Goal: Task Accomplishment & Management: Manage account settings

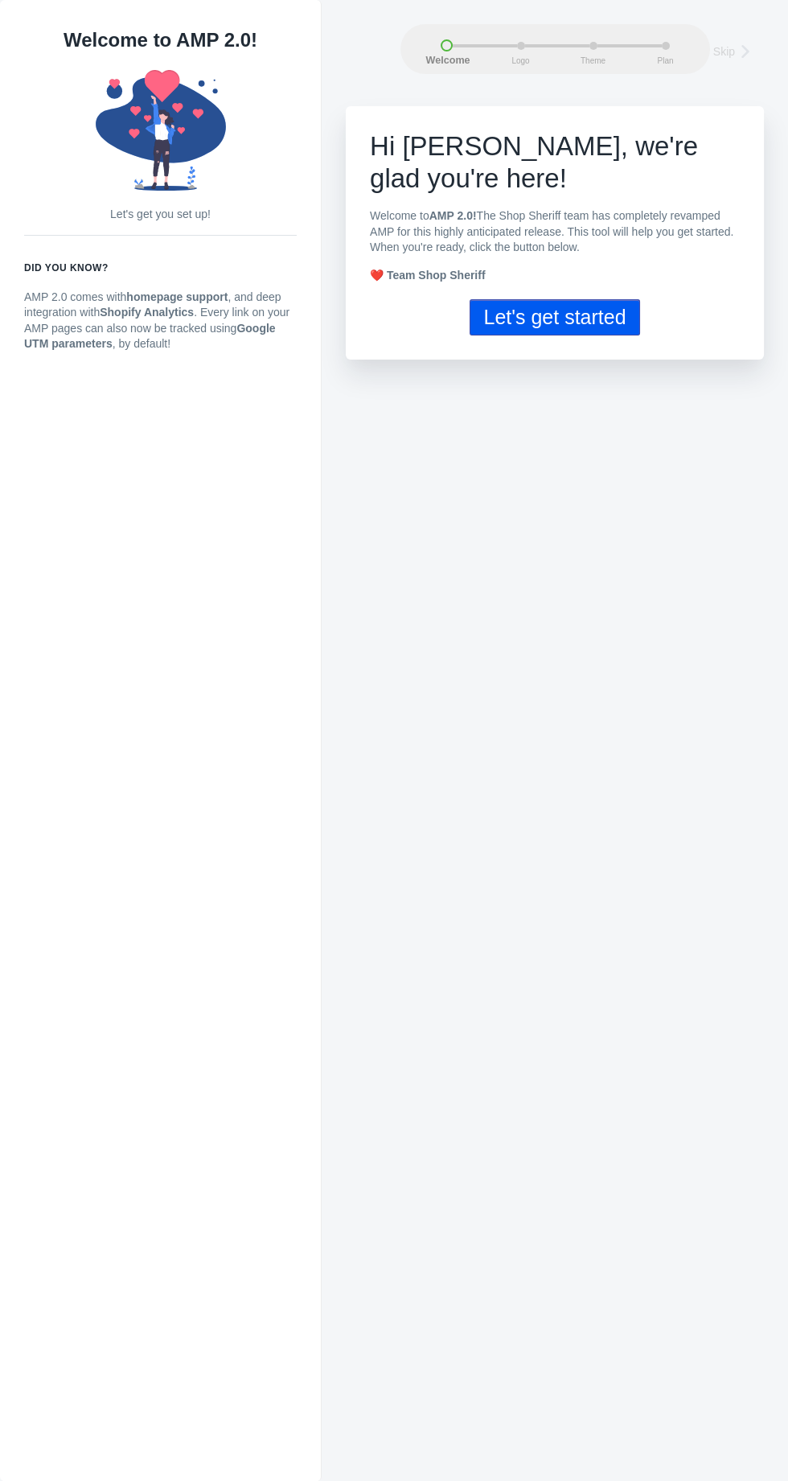
click at [589, 325] on button "Let's get started" at bounding box center [555, 317] width 170 height 36
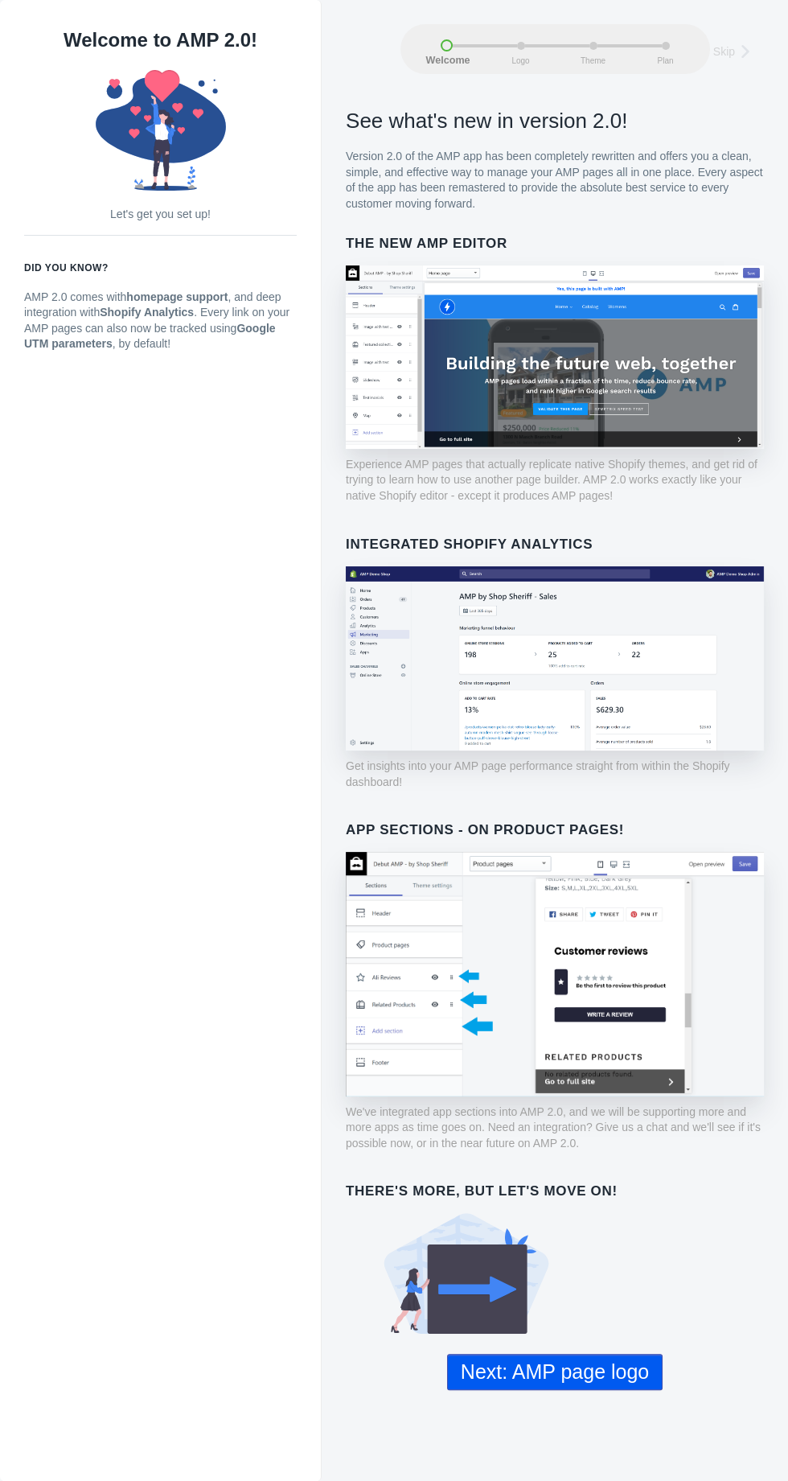
click at [588, 1363] on button "Next: AMP page logo" at bounding box center [555, 1372] width 216 height 36
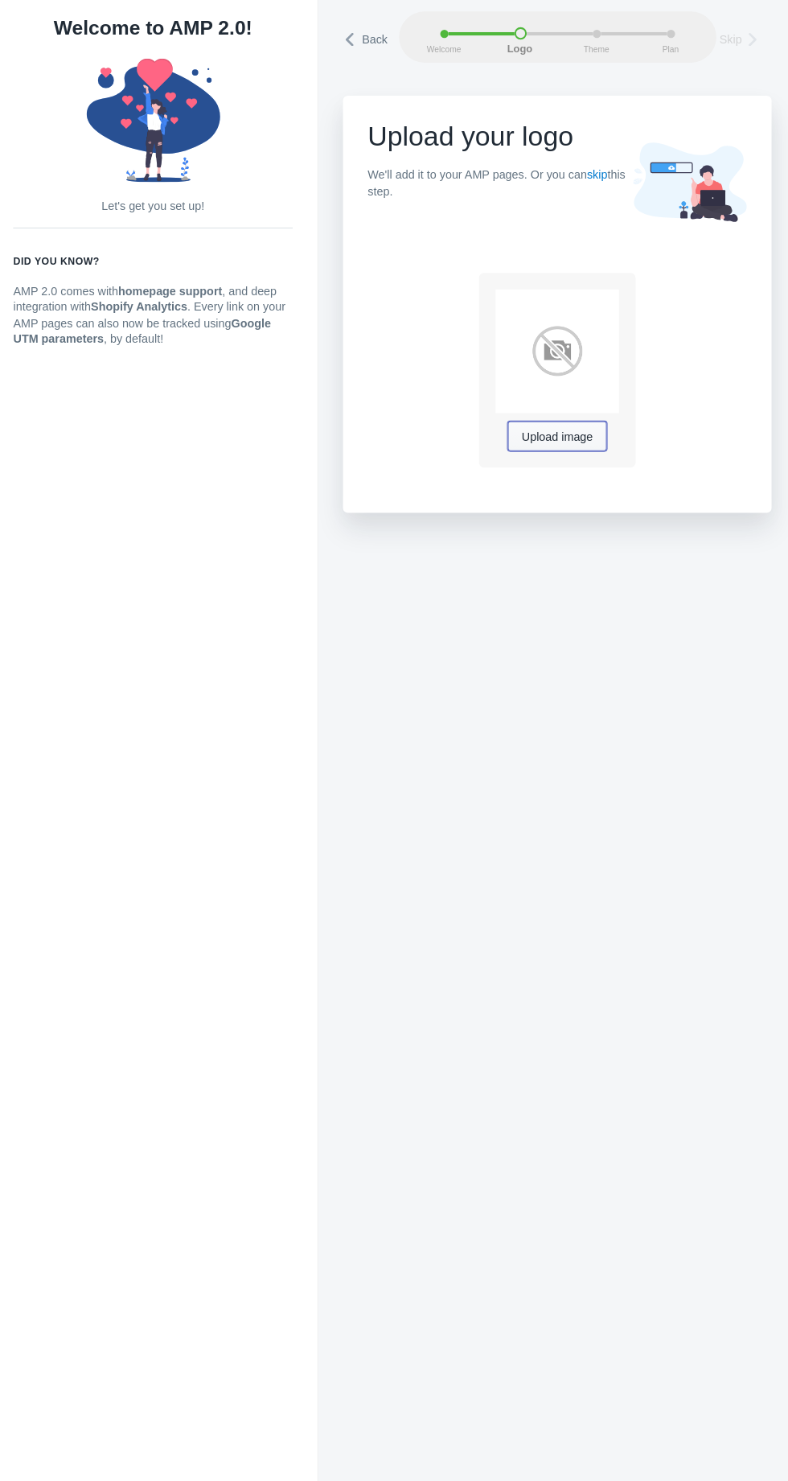
click at [568, 444] on span "Upload image" at bounding box center [554, 439] width 69 height 13
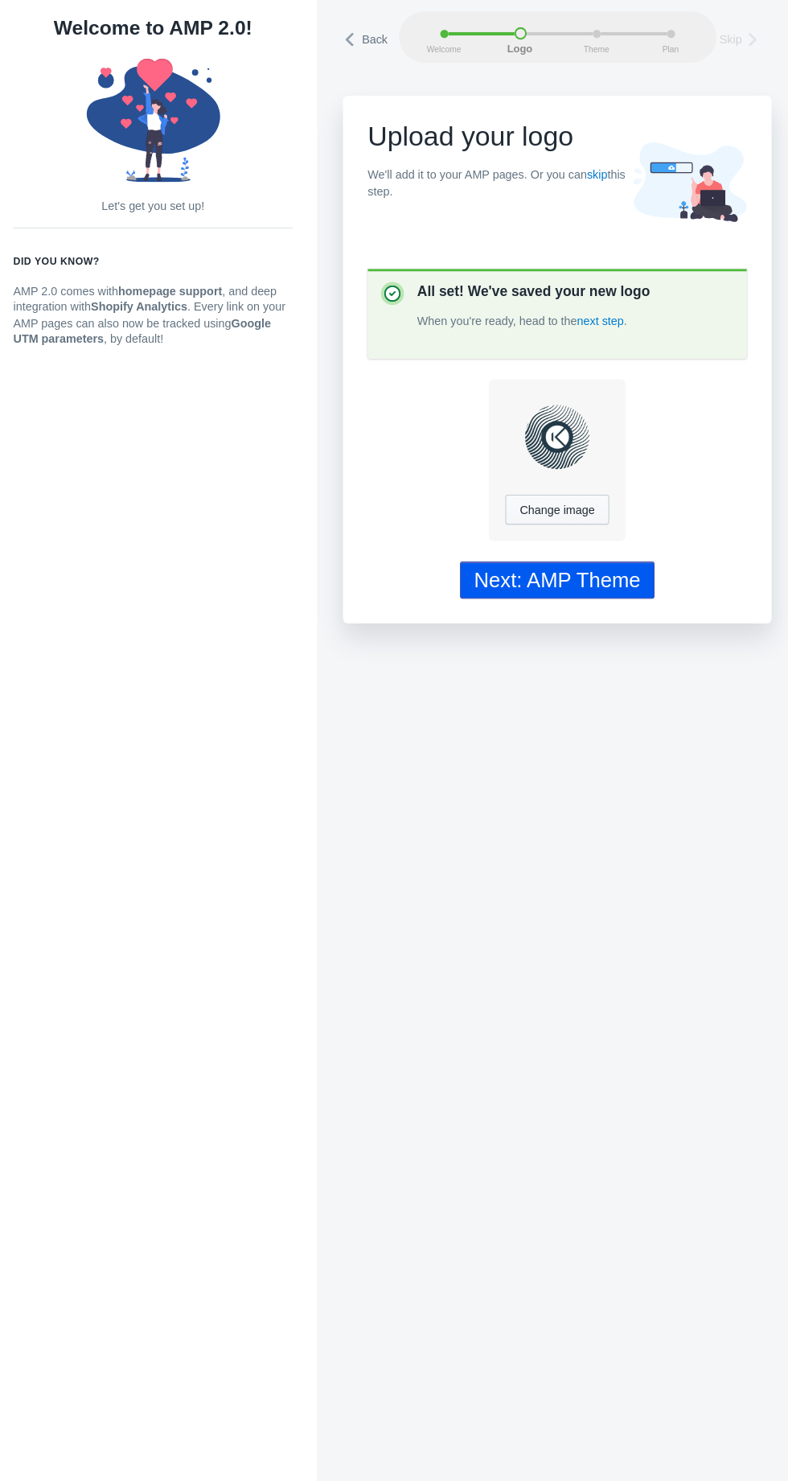
click at [615, 586] on div "Next: AMP Theme" at bounding box center [555, 578] width 162 height 23
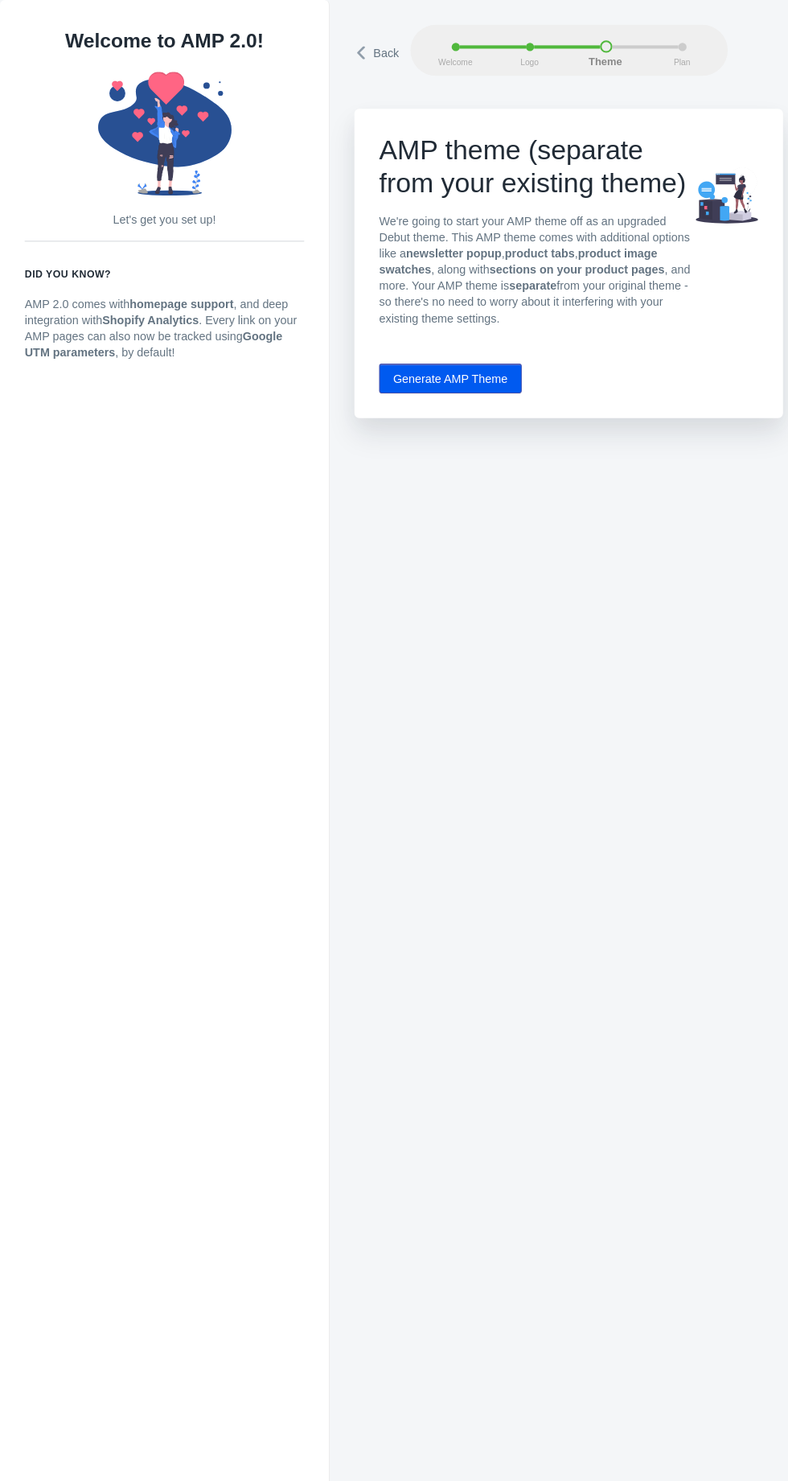
click at [481, 380] on button "Generate AMP Theme" at bounding box center [439, 369] width 139 height 29
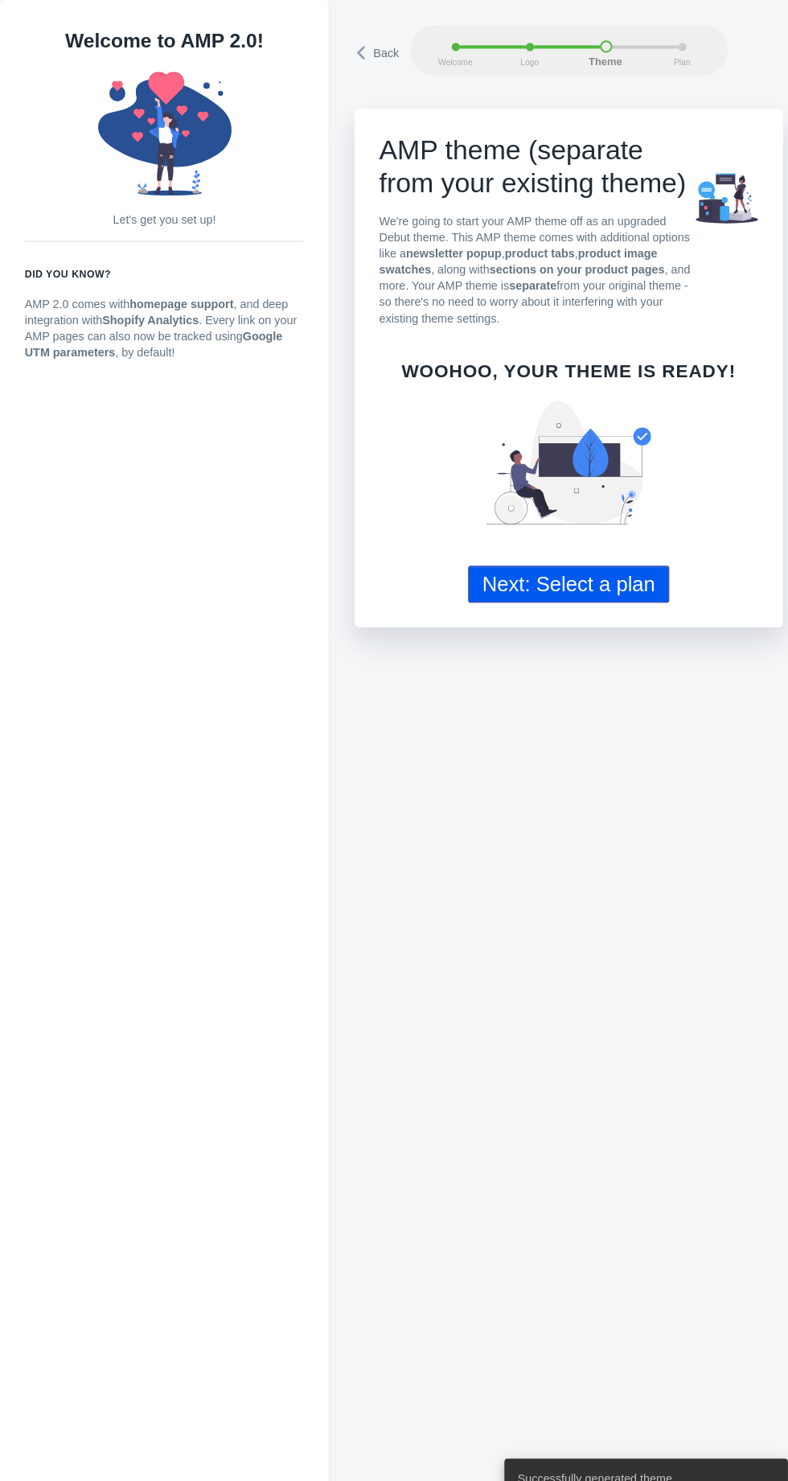
click at [597, 573] on button "Next: Select a plan" at bounding box center [555, 570] width 196 height 36
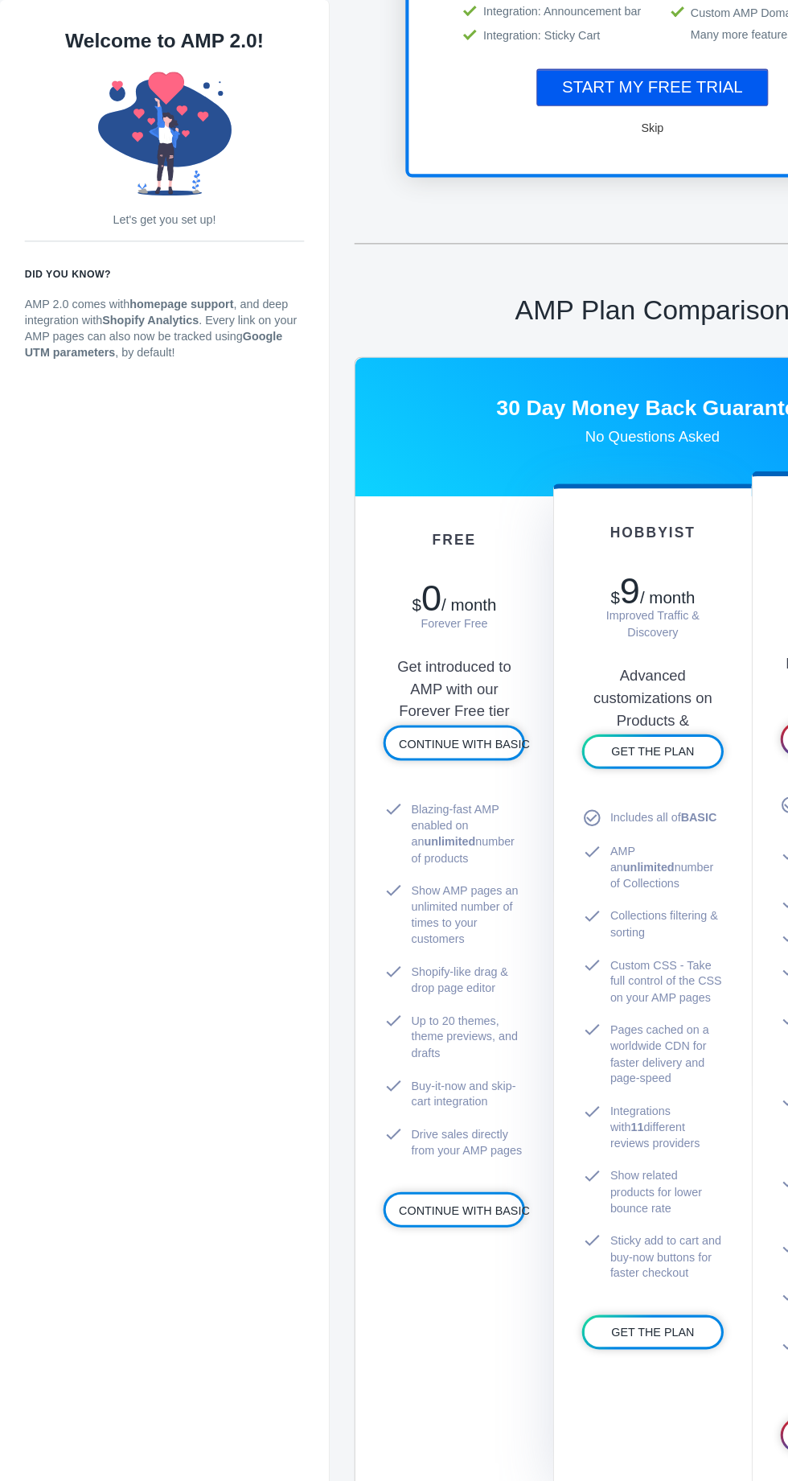
scroll to position [471, 0]
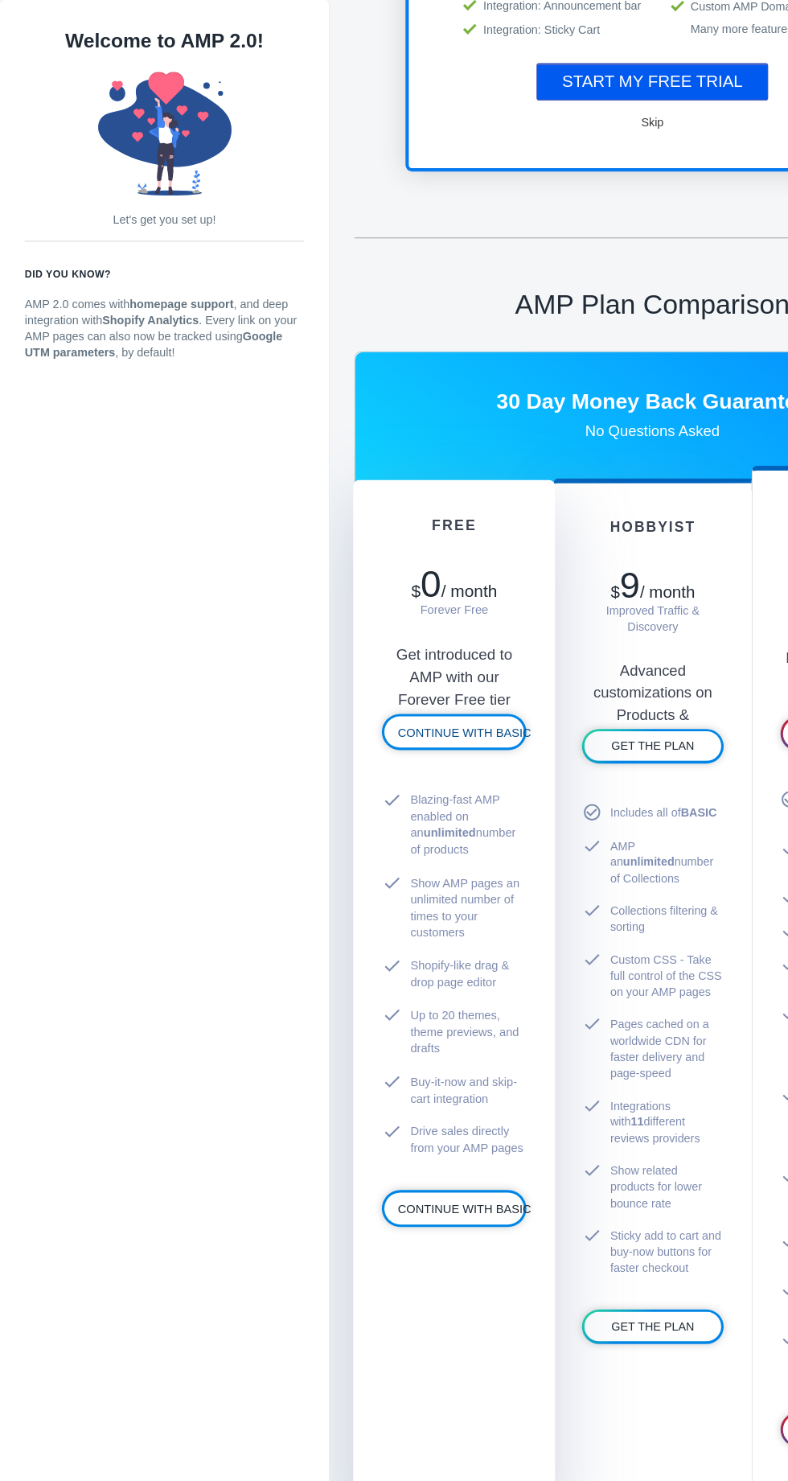
click at [464, 709] on span "CONTINUE WITH BASIC" at bounding box center [453, 714] width 130 height 13
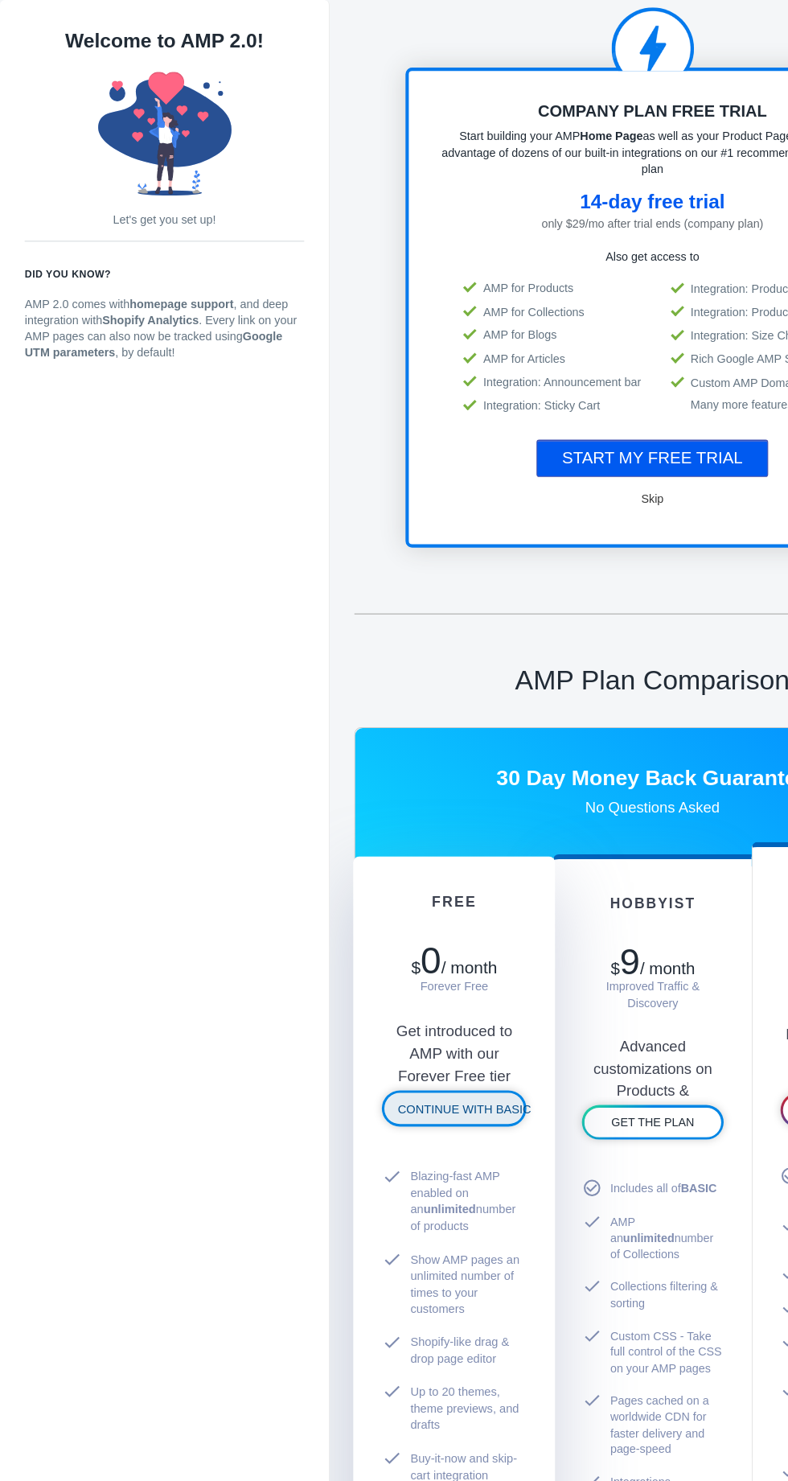
scroll to position [1, 0]
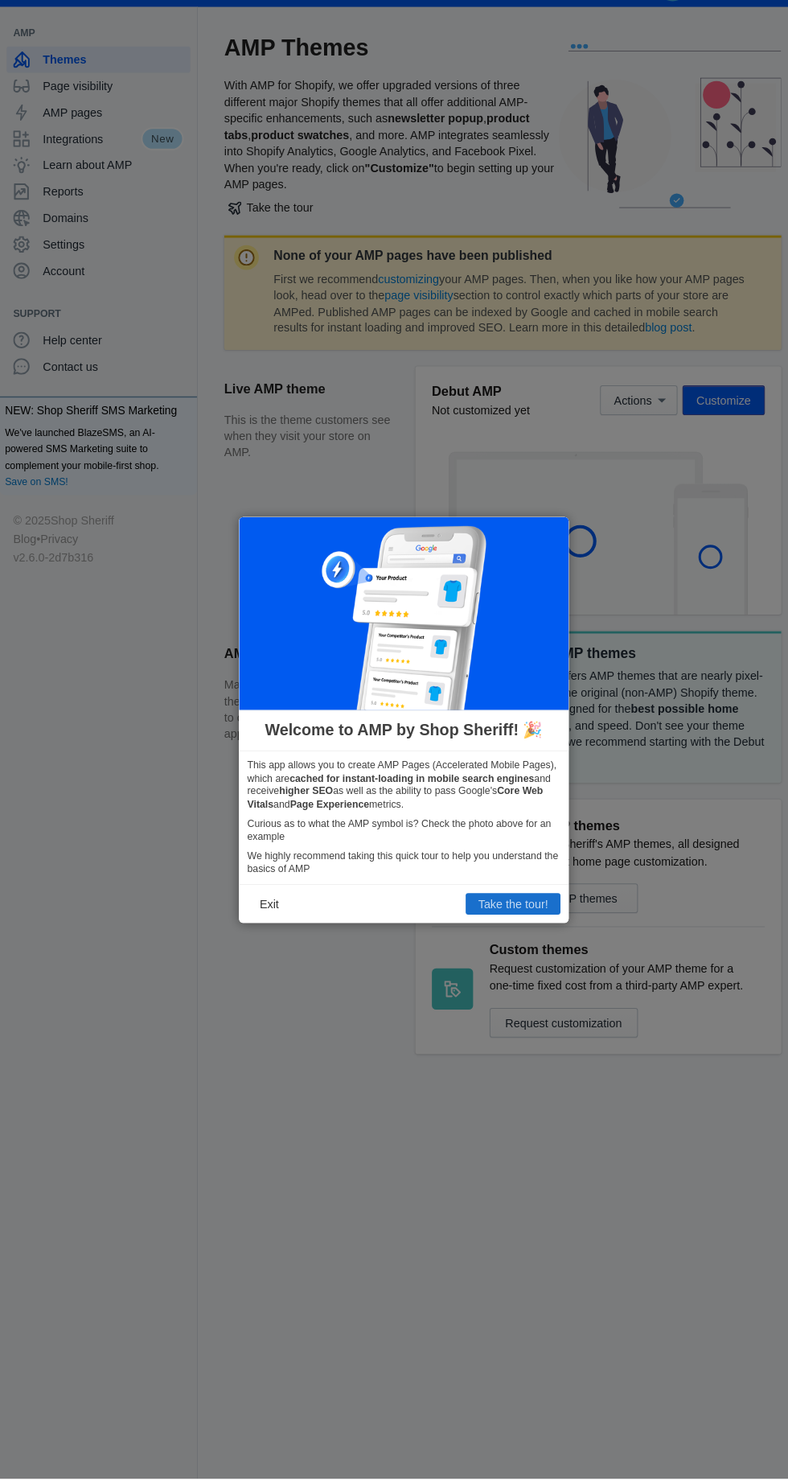
click at [515, 930] on button "Take the tour!" at bounding box center [500, 920] width 92 height 21
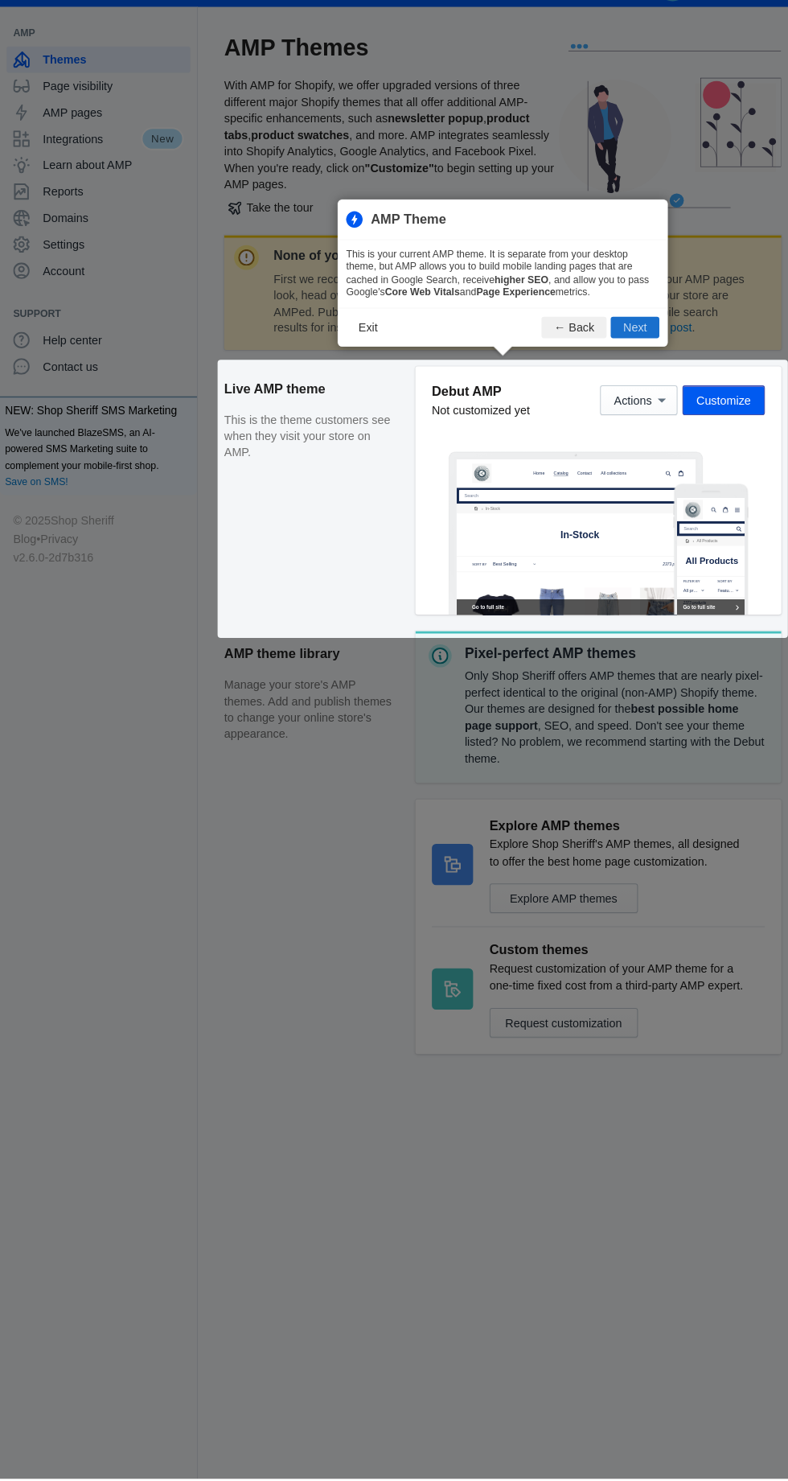
click at [629, 364] on button "Next" at bounding box center [619, 357] width 47 height 21
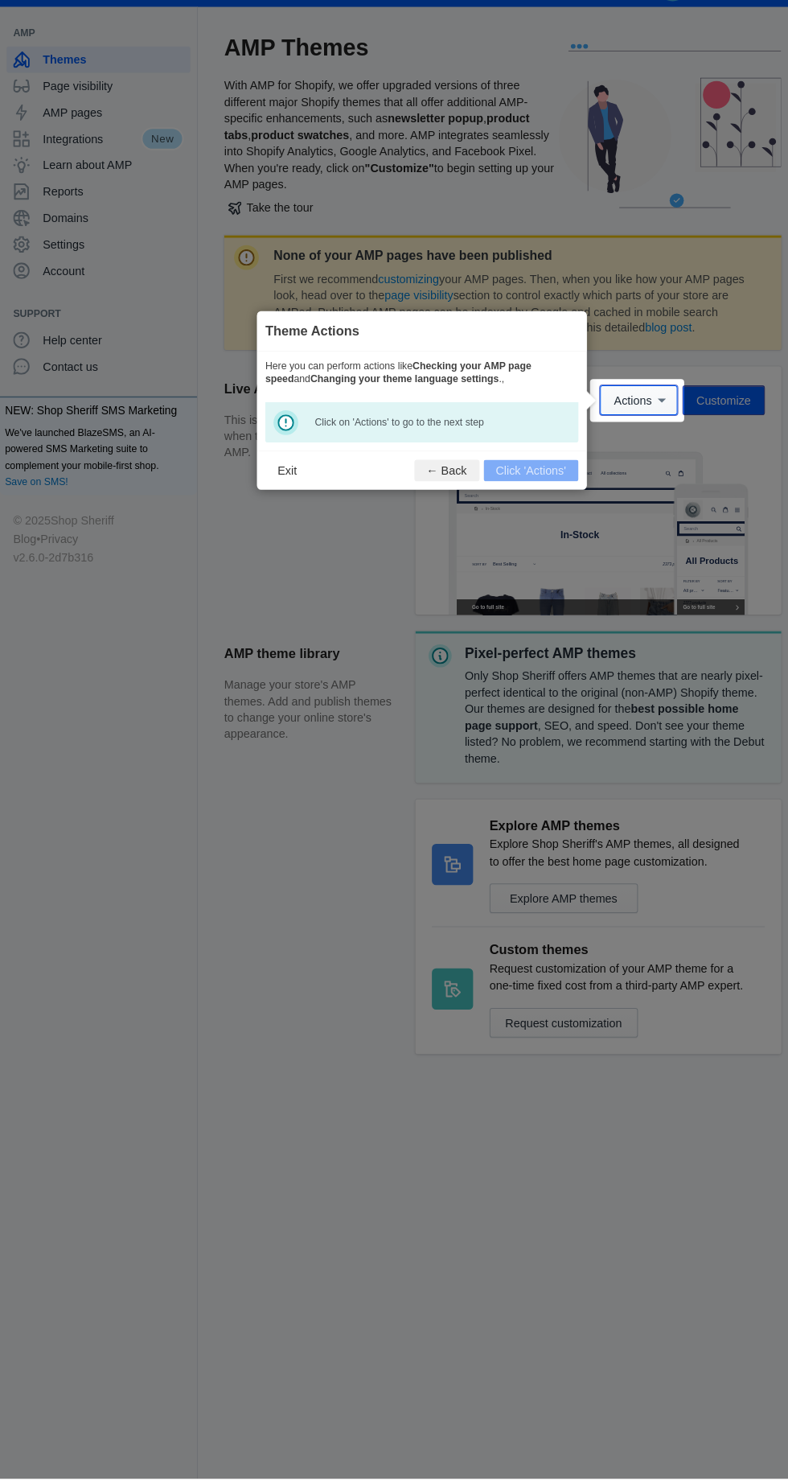
click at [646, 429] on icon at bounding box center [646, 429] width 8 height 4
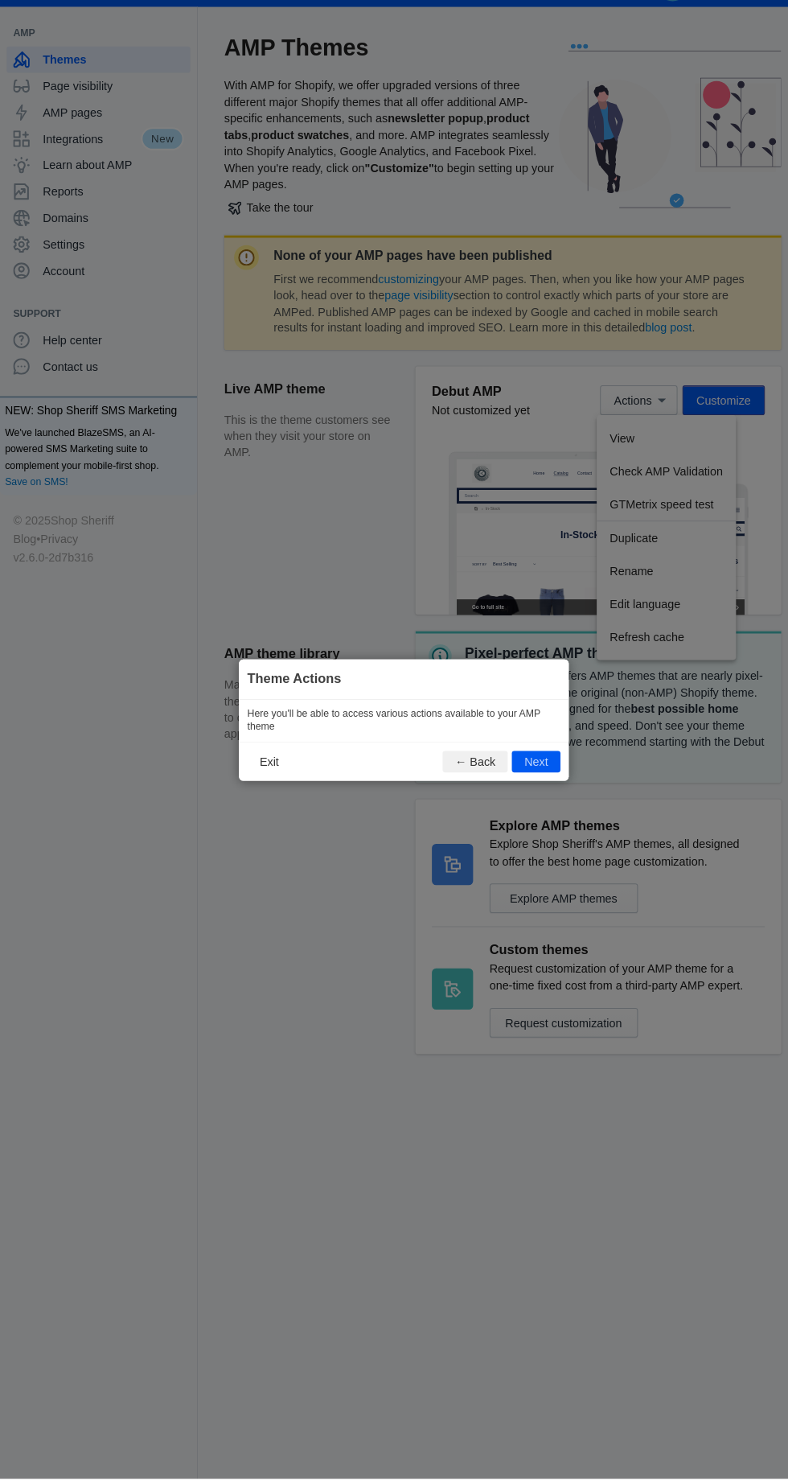
click at [553, 799] on footer "Exit ← Back Next" at bounding box center [394, 781] width 322 height 38
click at [532, 791] on button "Next" at bounding box center [522, 780] width 47 height 21
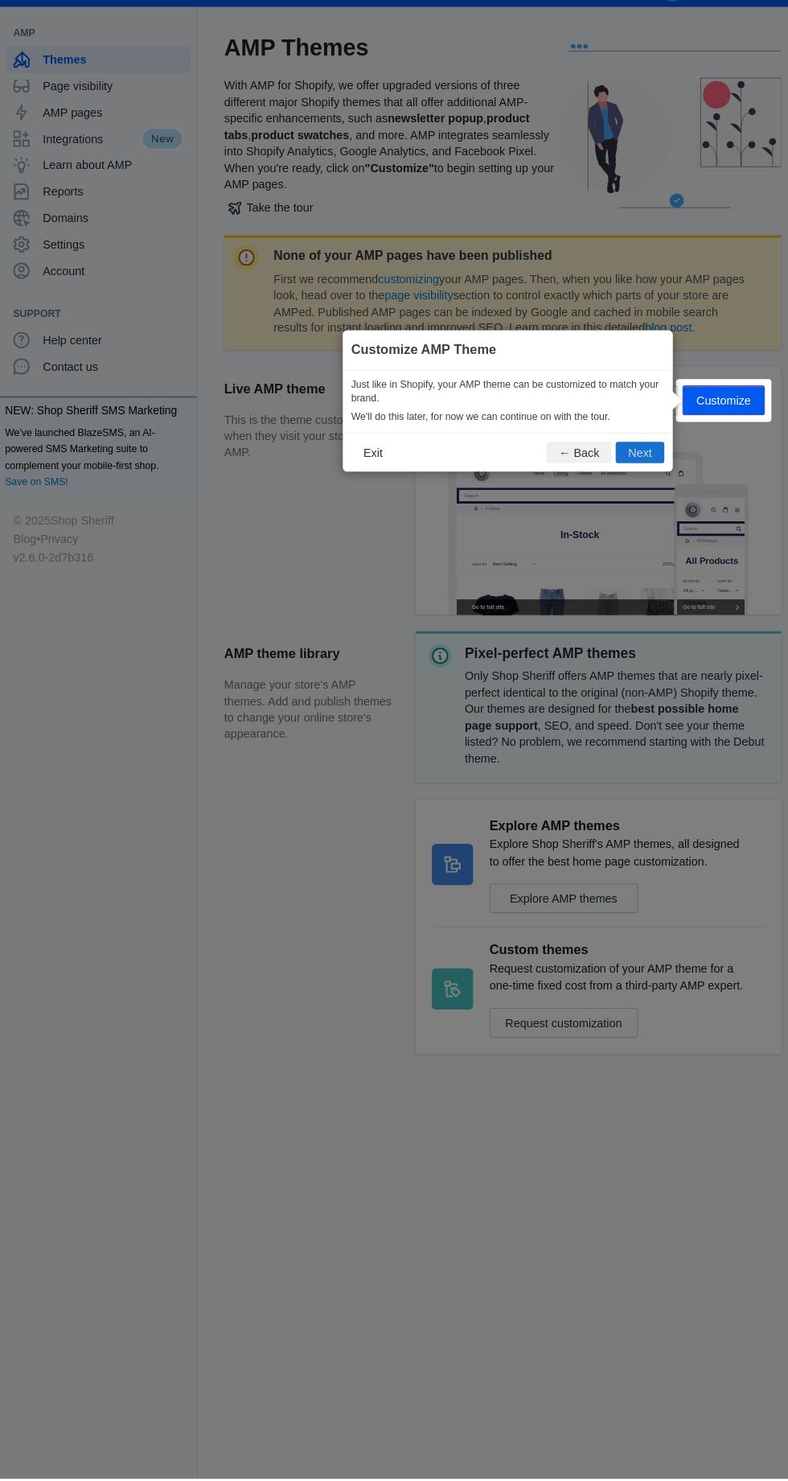
click at [643, 480] on button "Next" at bounding box center [624, 479] width 47 height 21
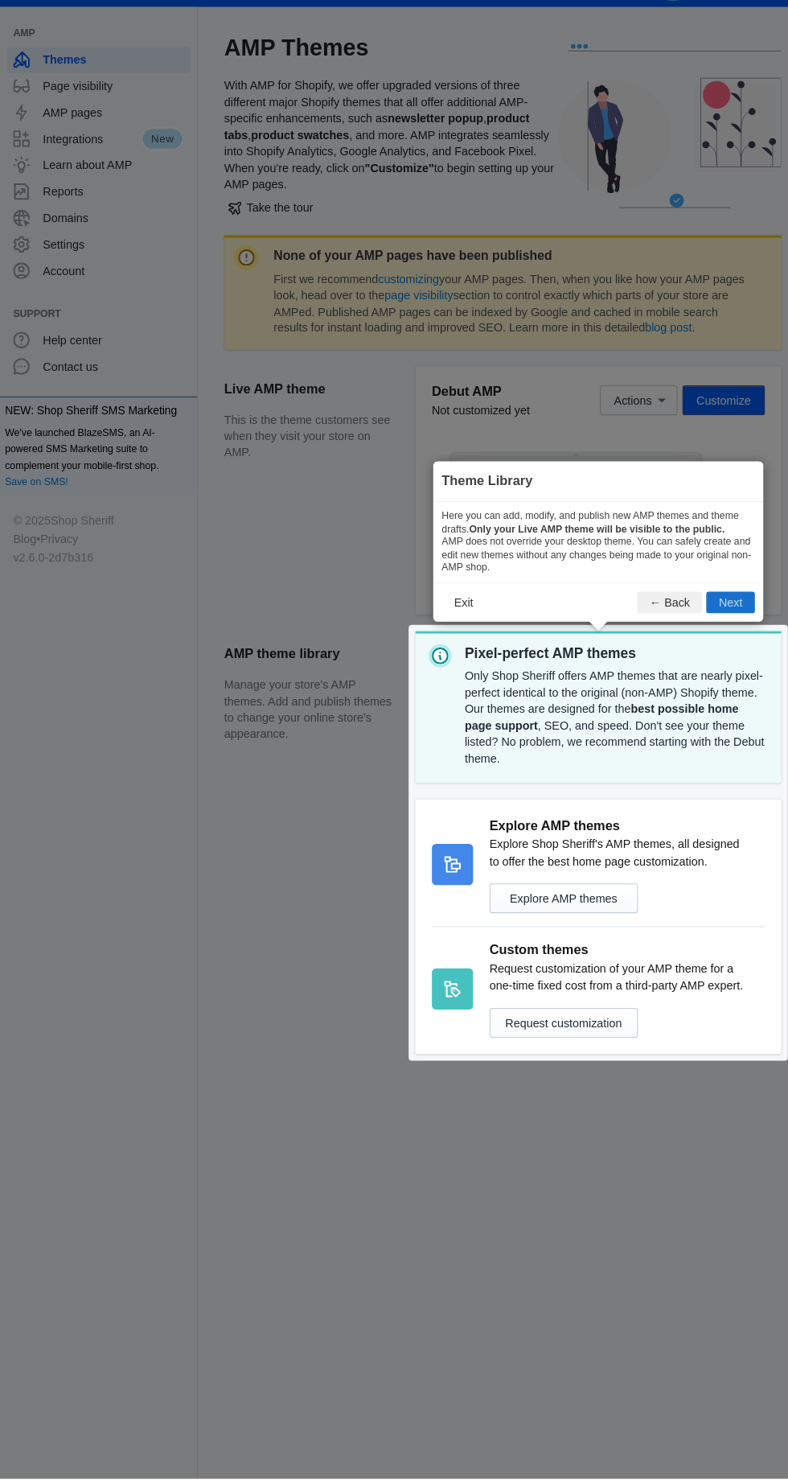
click at [713, 626] on button "Next" at bounding box center [712, 625] width 47 height 21
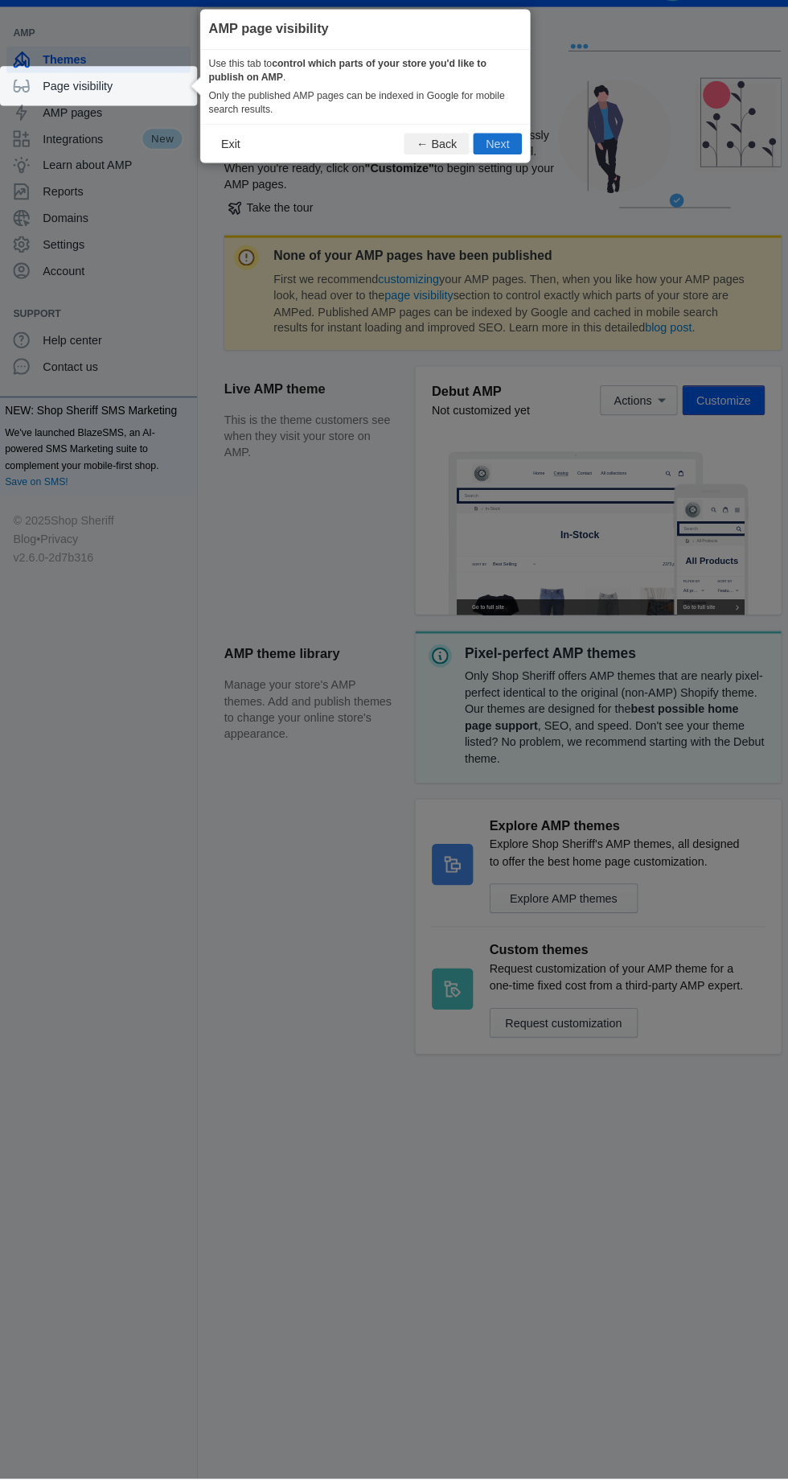
click at [500, 183] on button "Next" at bounding box center [485, 178] width 47 height 21
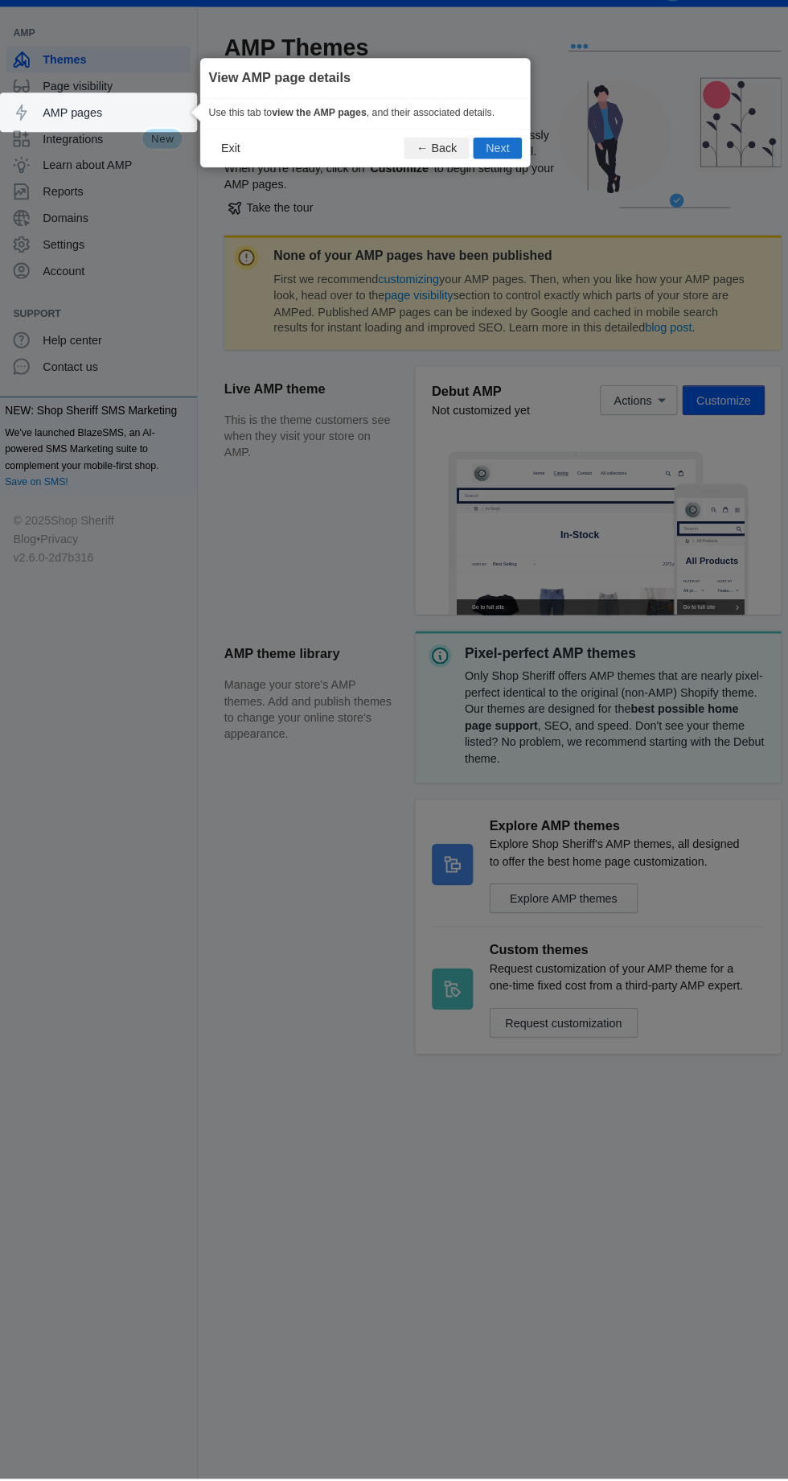
click at [498, 186] on button "Next" at bounding box center [485, 182] width 47 height 21
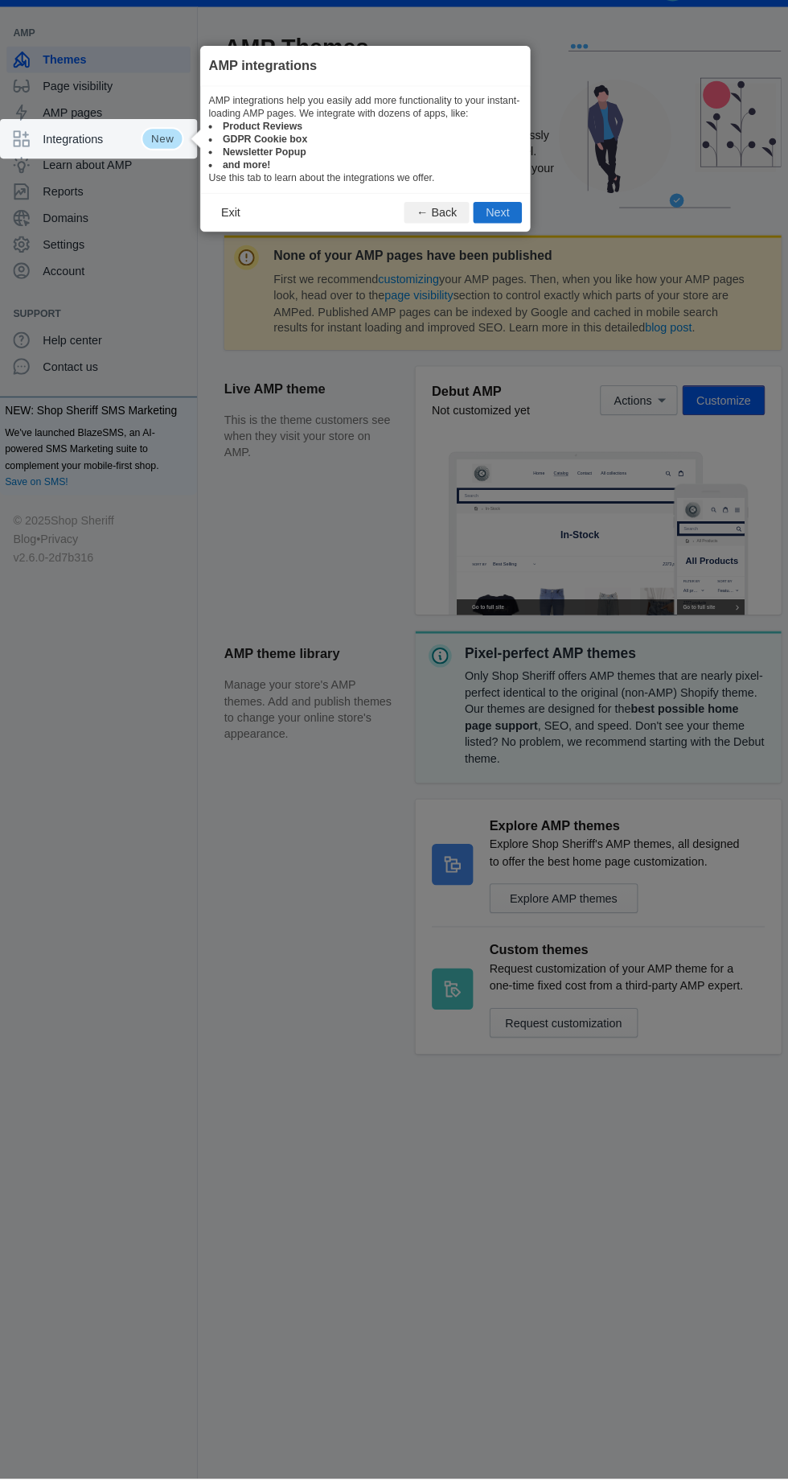
click at [500, 245] on button "Next" at bounding box center [485, 246] width 47 height 21
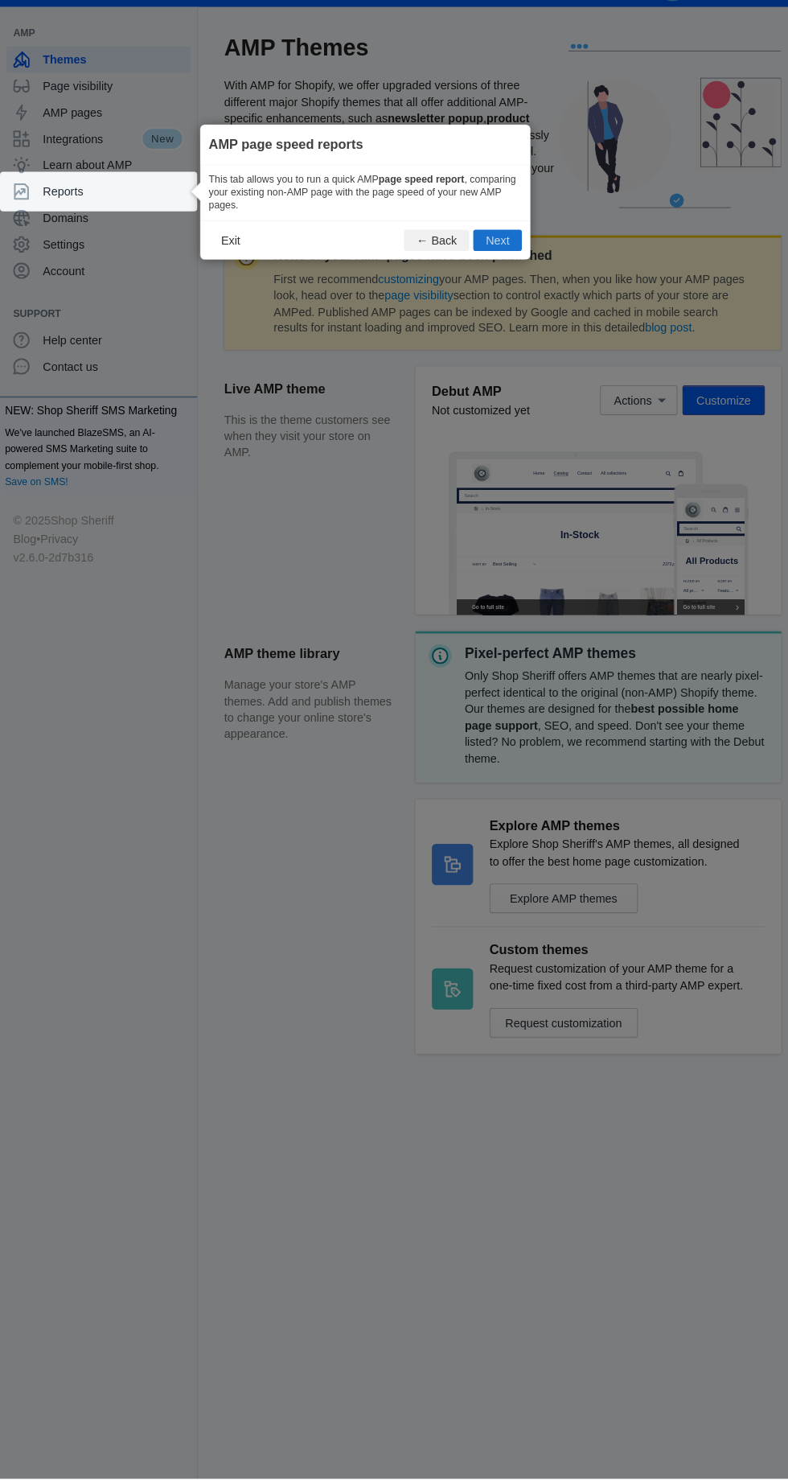
click at [493, 279] on button "Next" at bounding box center [485, 272] width 47 height 21
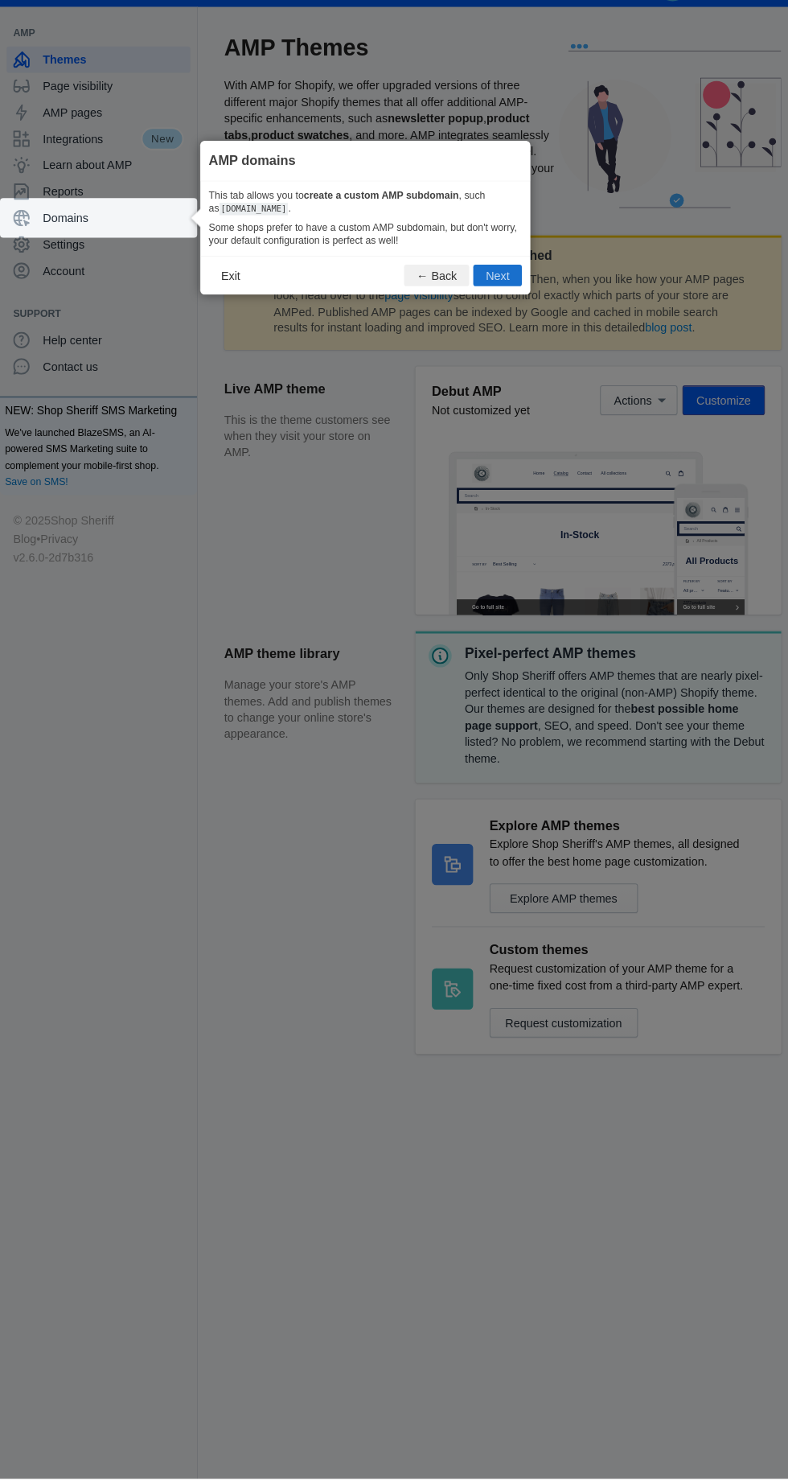
click at [499, 307] on button "Next" at bounding box center [485, 307] width 47 height 21
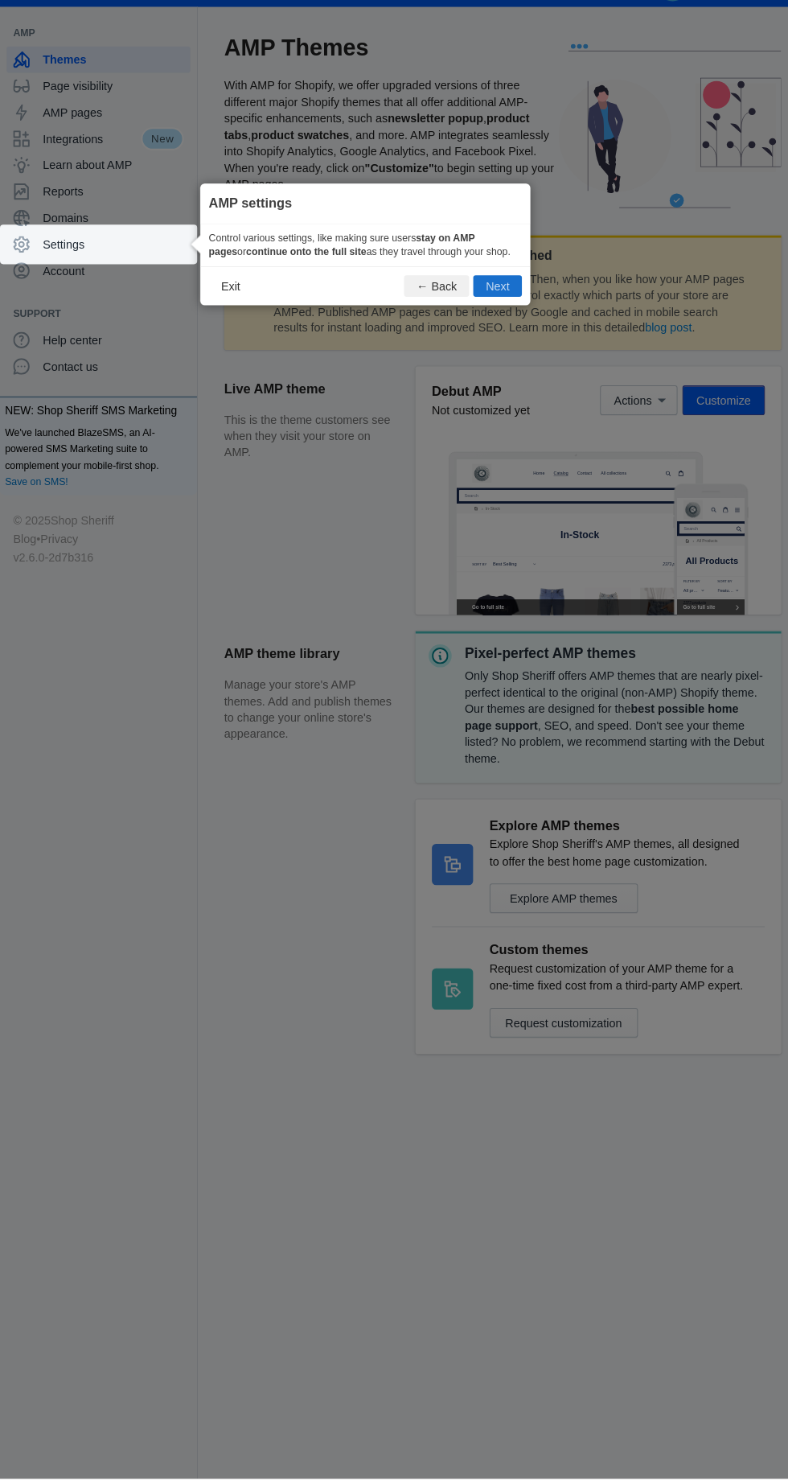
click at [501, 317] on button "Next" at bounding box center [485, 317] width 47 height 21
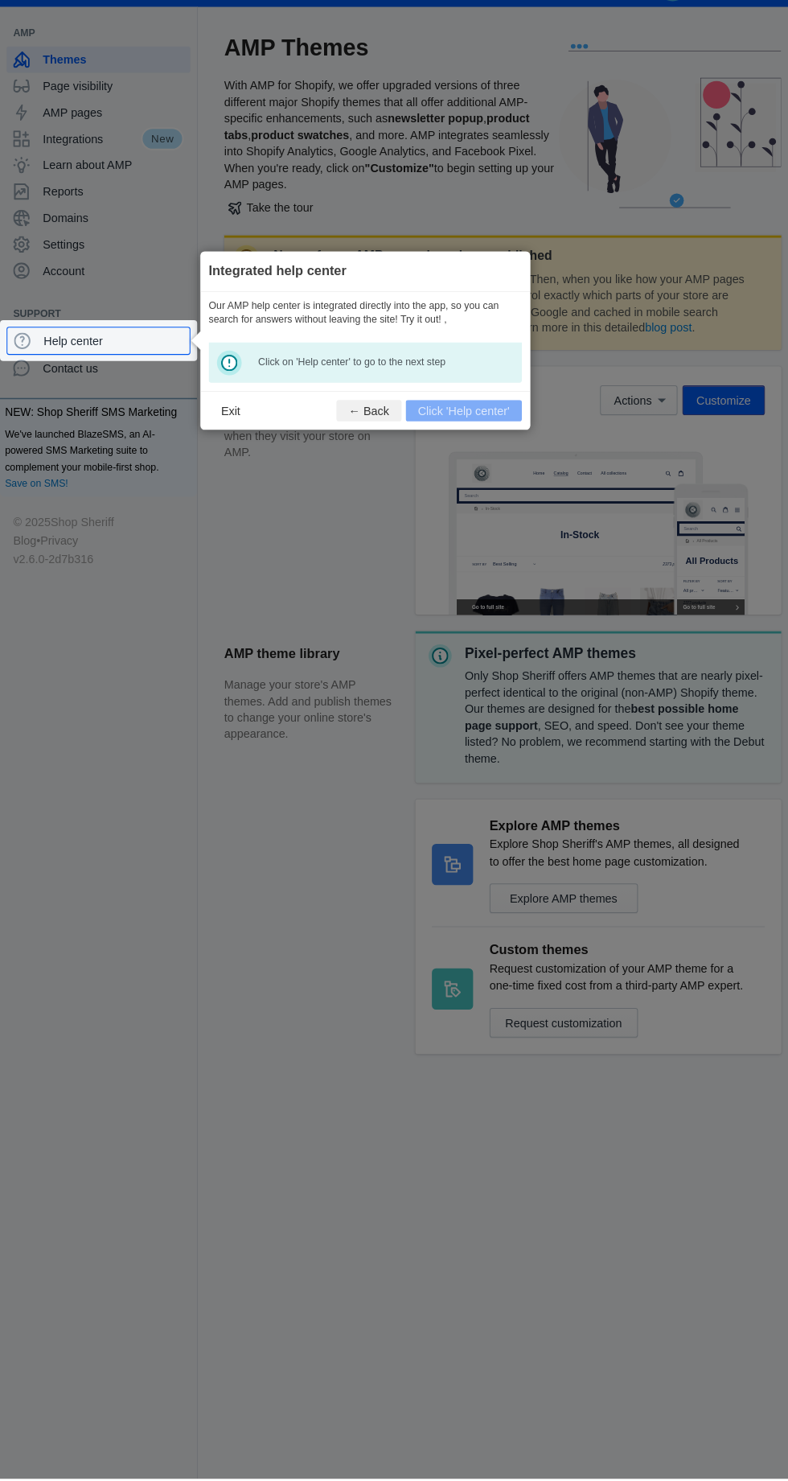
click at [151, 396] on icon at bounding box center [394, 798] width 788 height 1596
click at [91, 364] on span "Help center" at bounding box center [111, 371] width 136 height 16
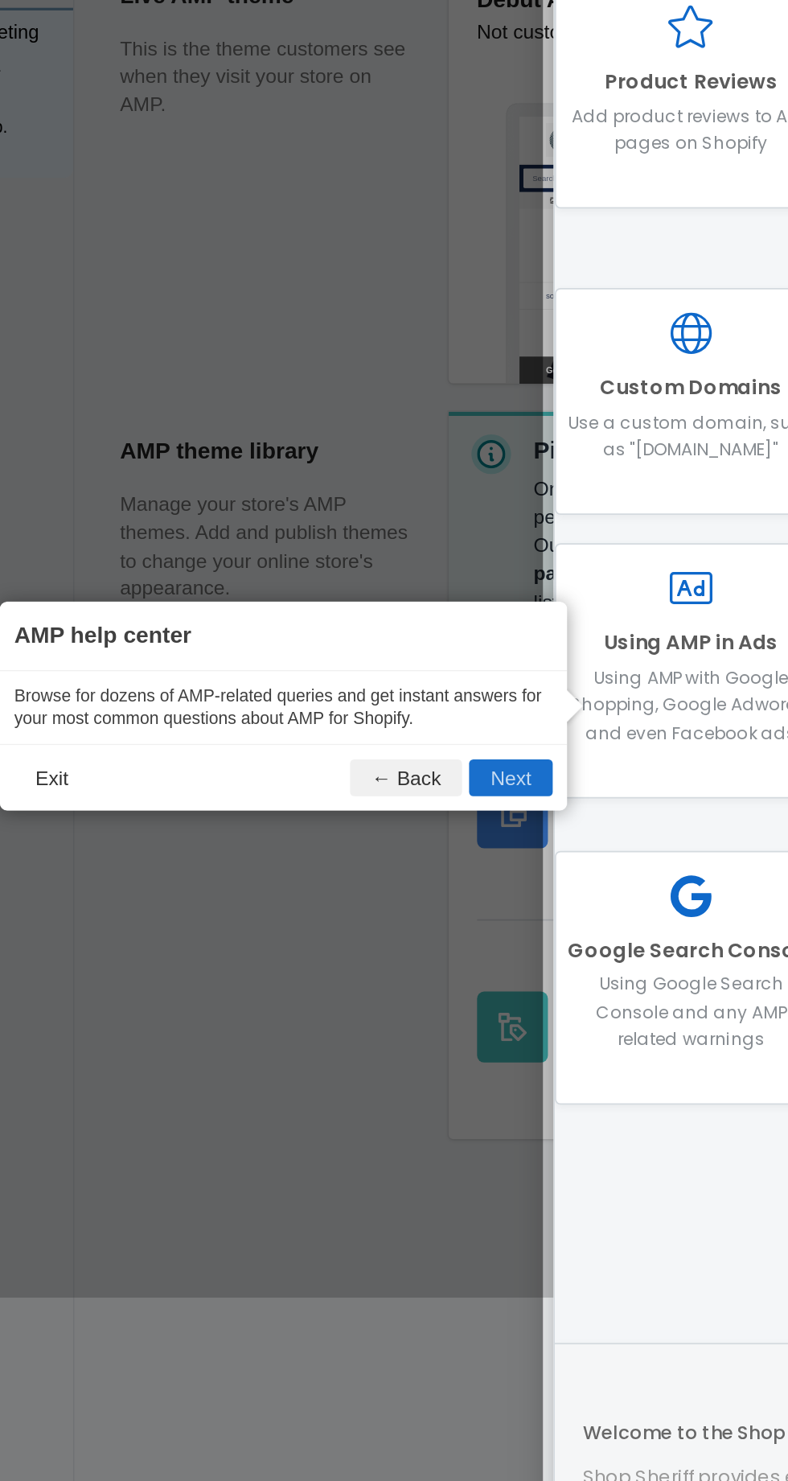
click at [451, 870] on button "Next" at bounding box center [440, 861] width 47 height 21
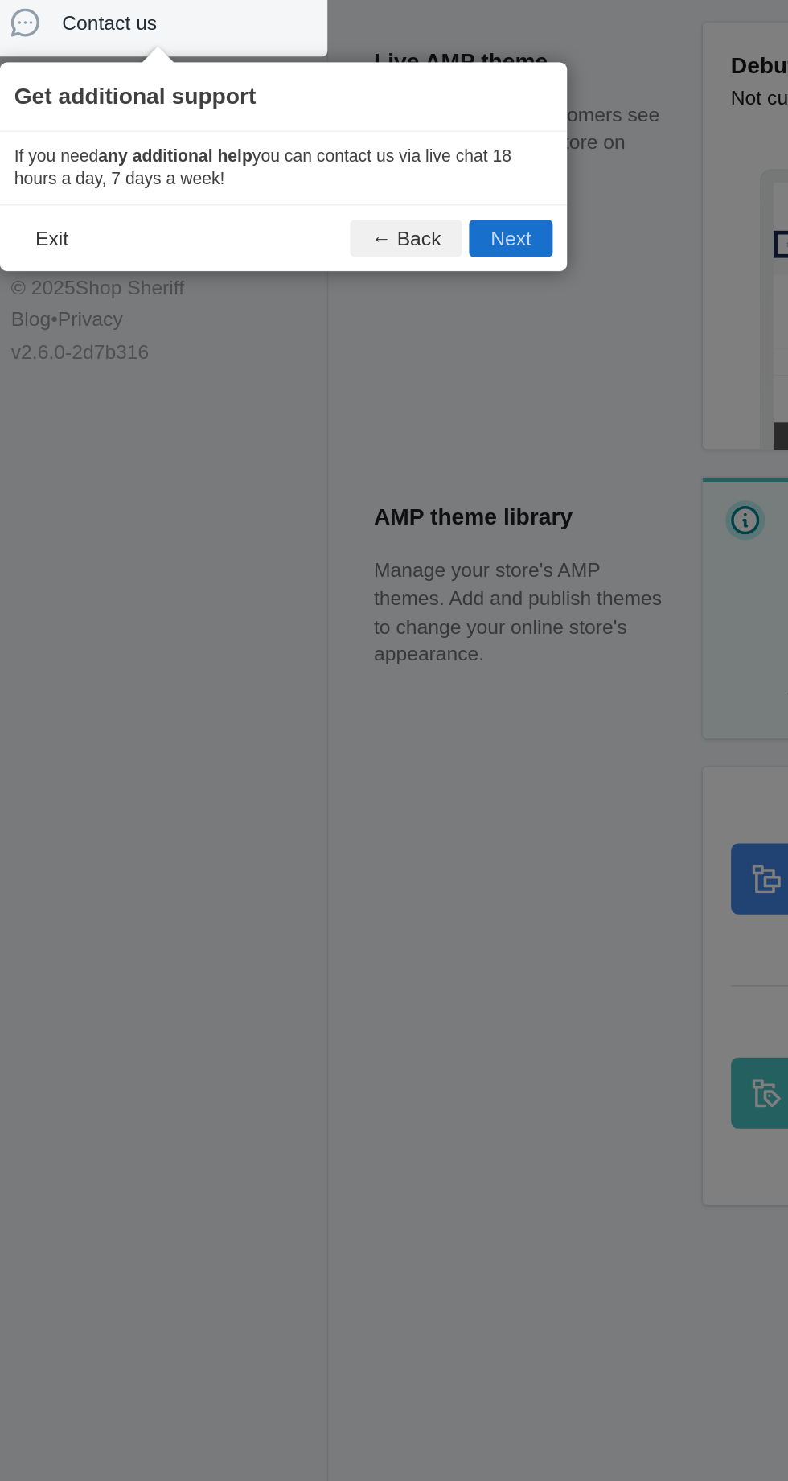
click at [314, 516] on button "Next" at bounding box center [296, 517] width 47 height 21
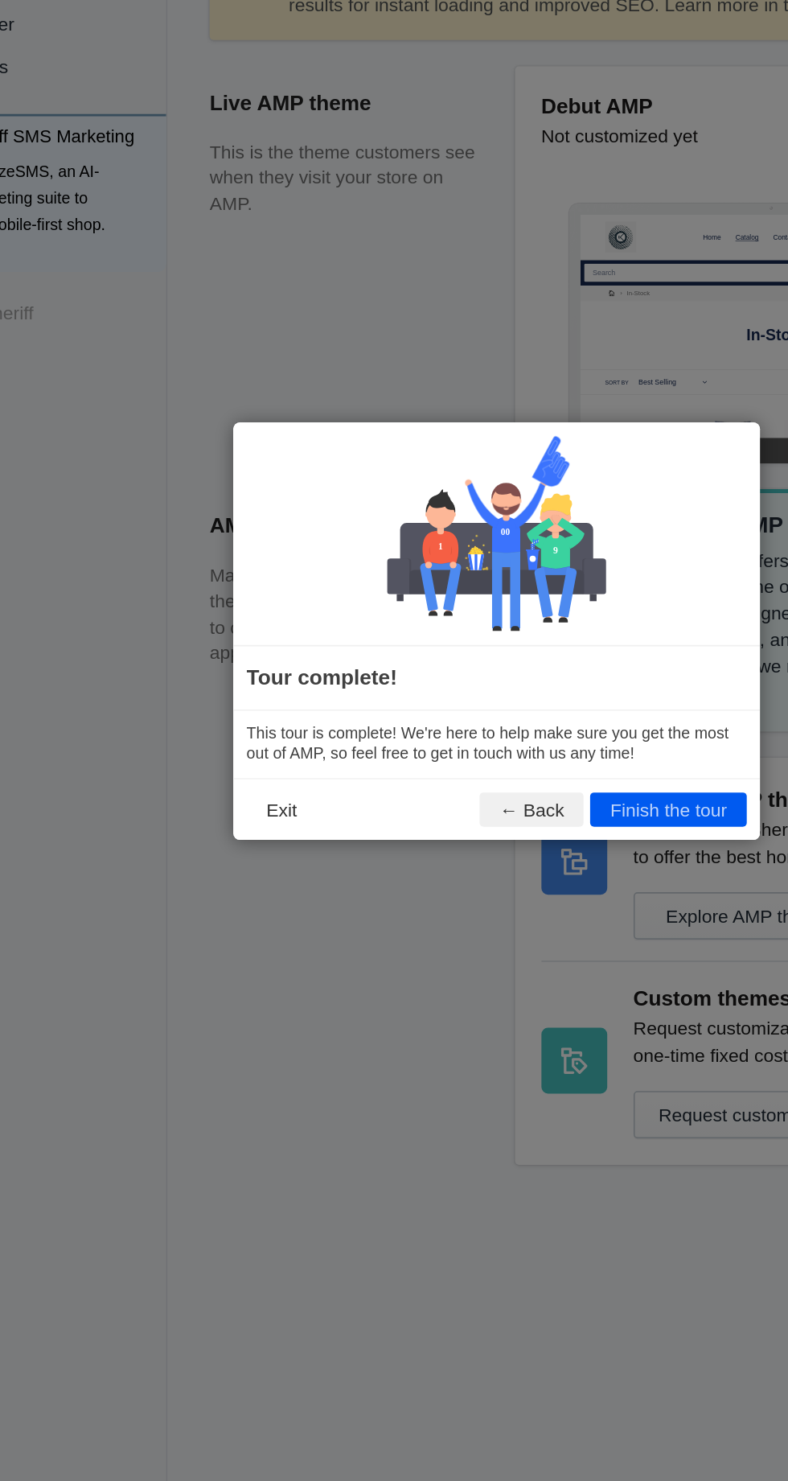
click at [560, 363] on icon at bounding box center [394, 798] width 788 height 1596
click at [487, 860] on button "Finish the tour" at bounding box center [499, 849] width 96 height 21
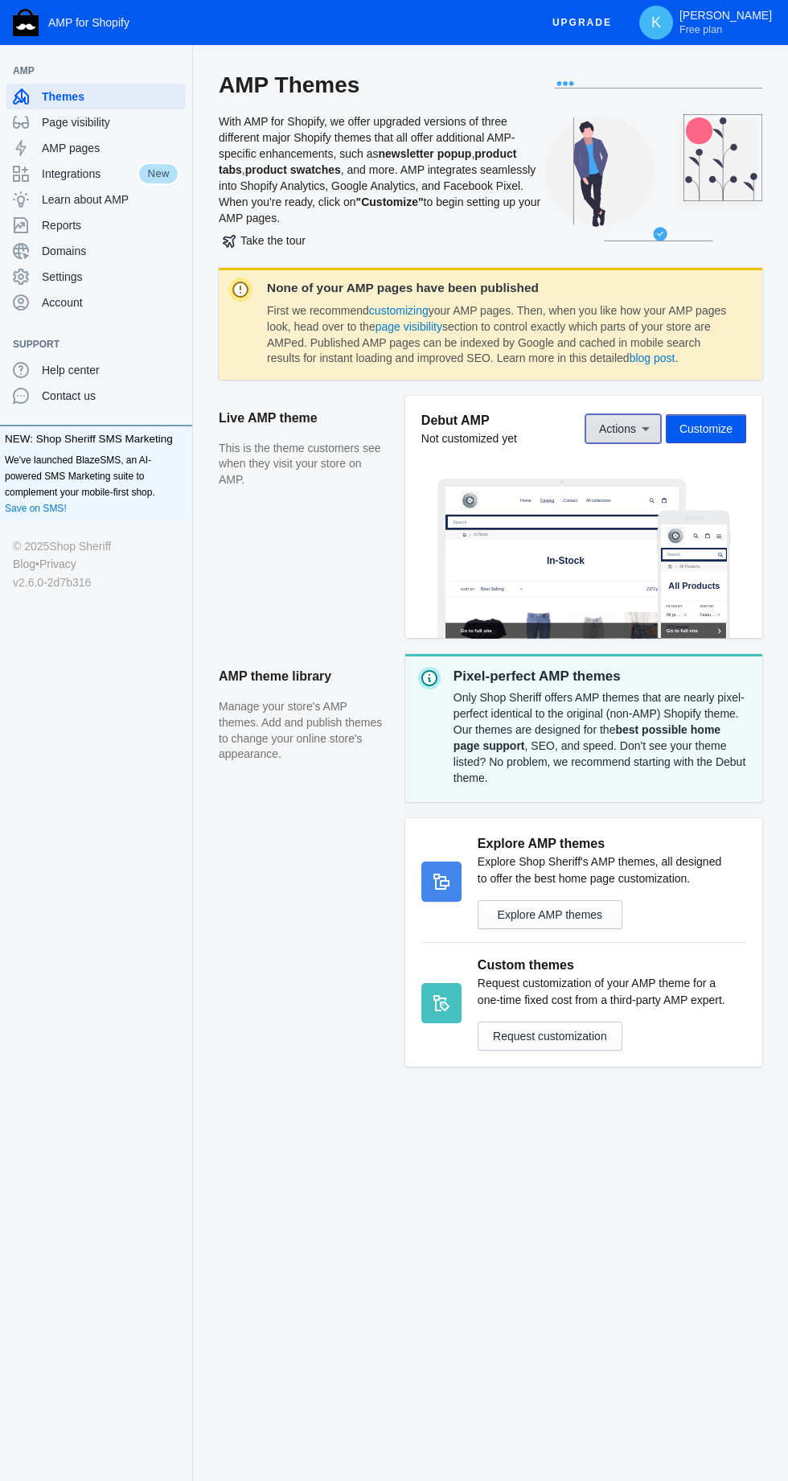
click at [646, 429] on icon at bounding box center [646, 429] width 8 height 4
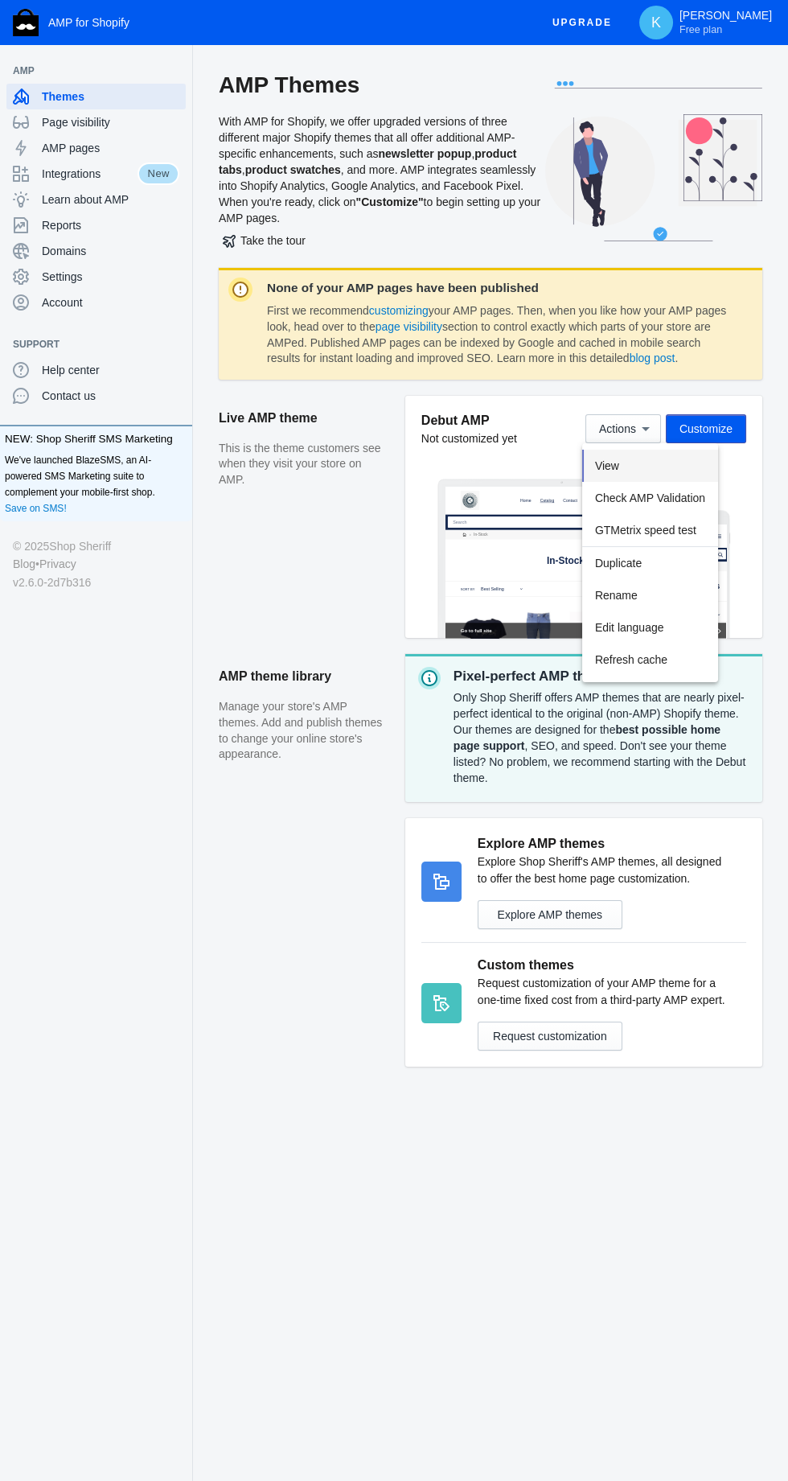
click at [627, 465] on button "View" at bounding box center [650, 466] width 136 height 32
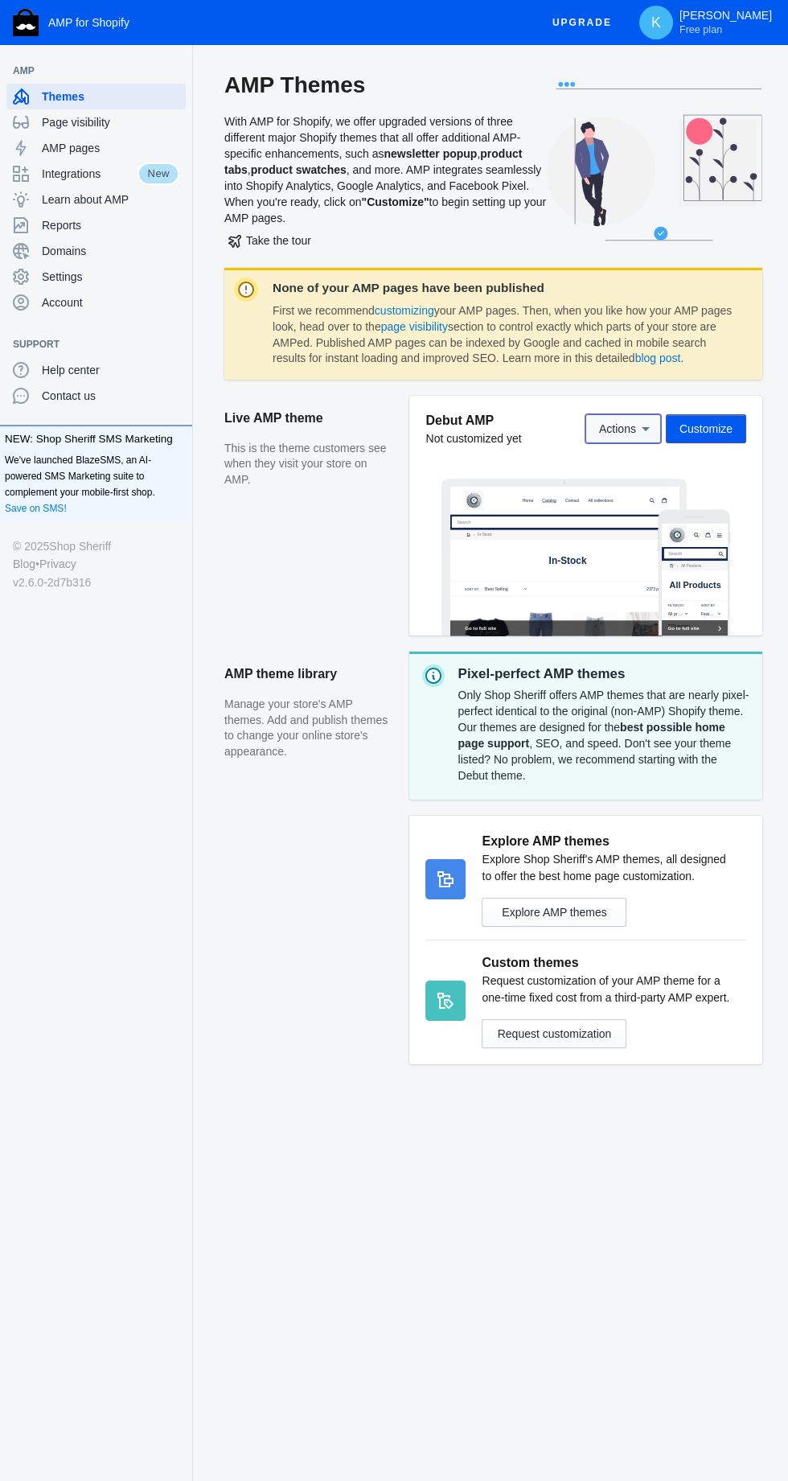
click at [646, 429] on icon at bounding box center [646, 429] width 8 height 4
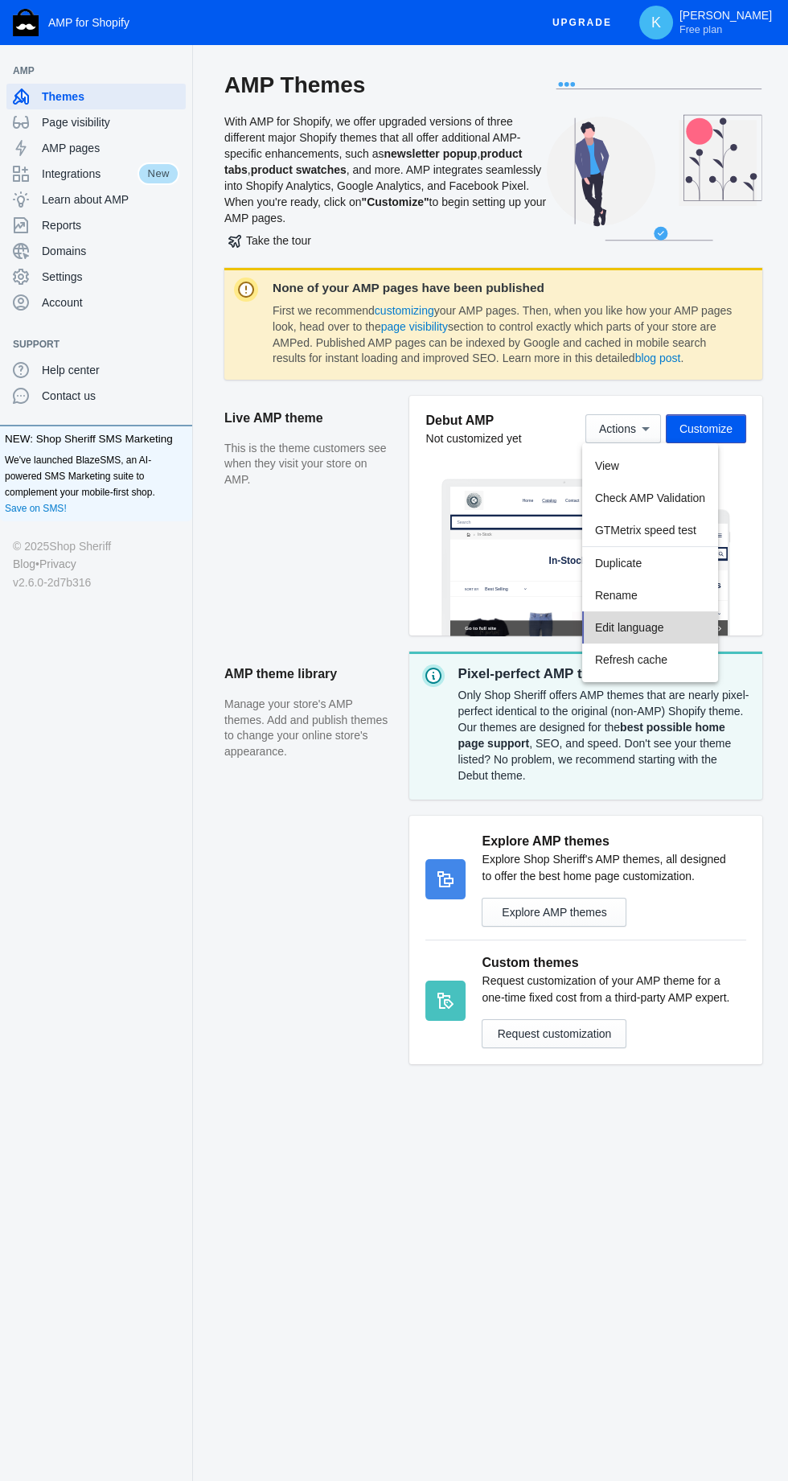
click at [616, 631] on span "Edit language" at bounding box center [629, 627] width 69 height 13
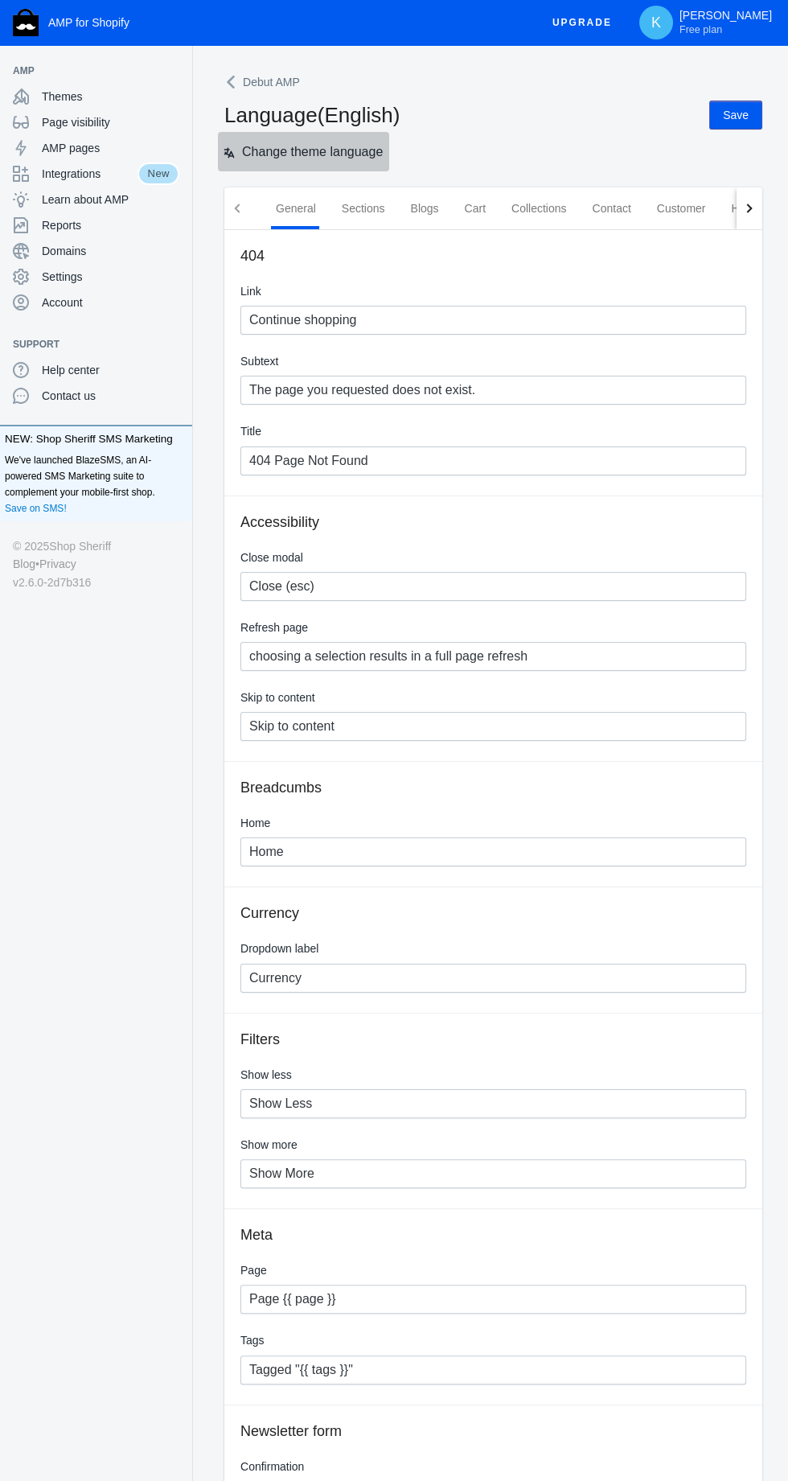
click at [341, 152] on span "Change theme language" at bounding box center [312, 152] width 141 height 14
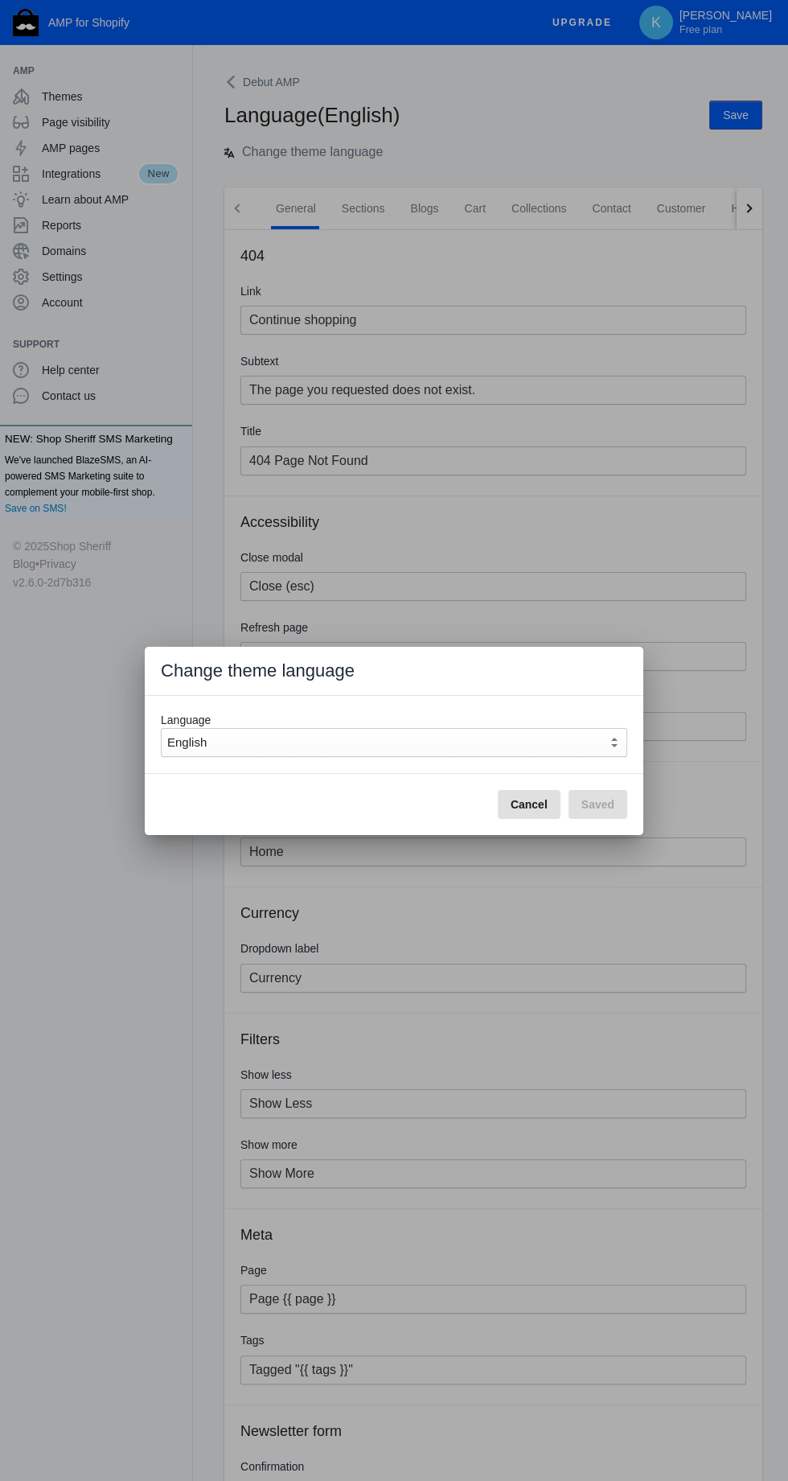
click at [381, 742] on div "English" at bounding box center [387, 742] width 441 height 19
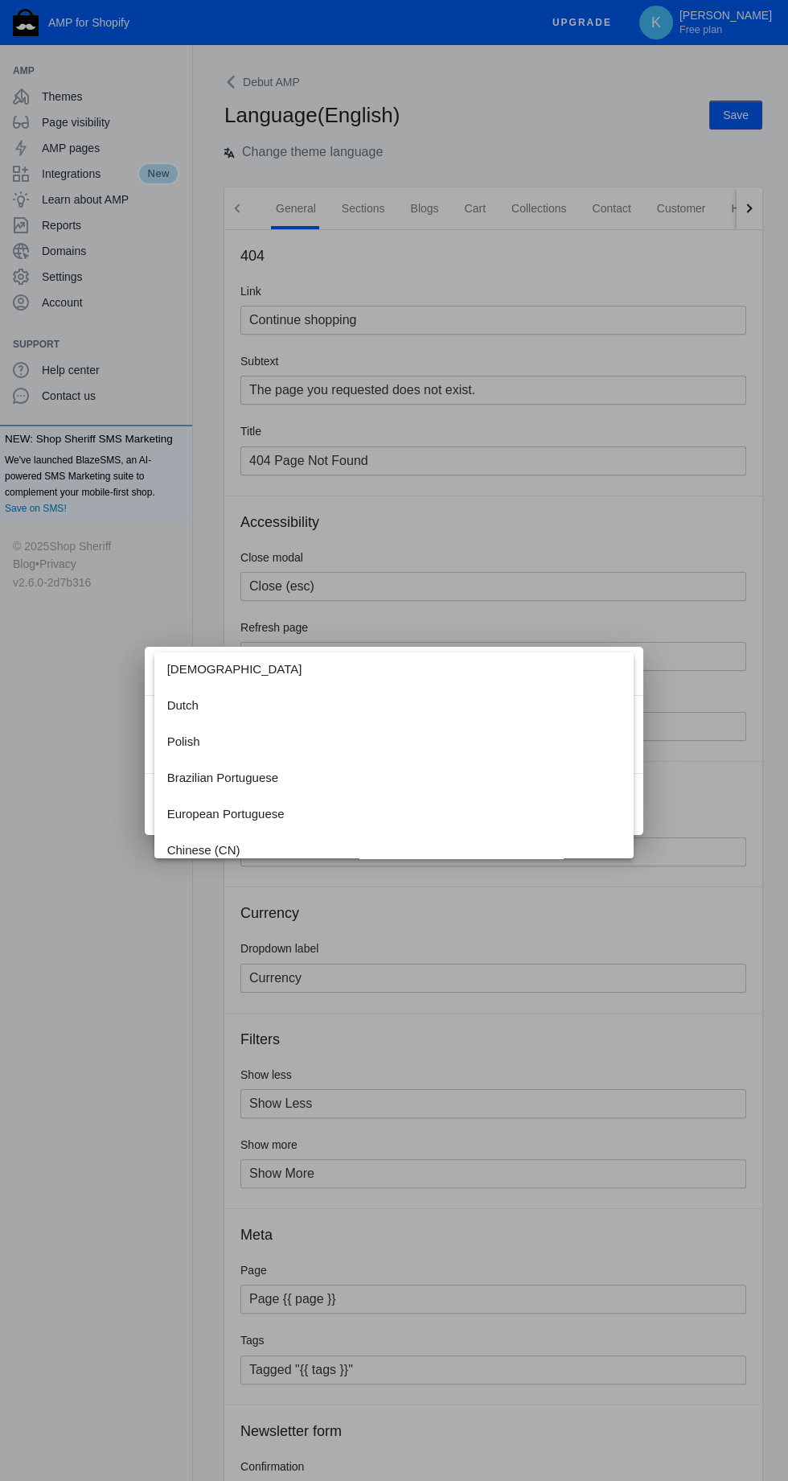
scroll to position [300, 0]
click at [134, 1021] on div at bounding box center [394, 740] width 788 height 1481
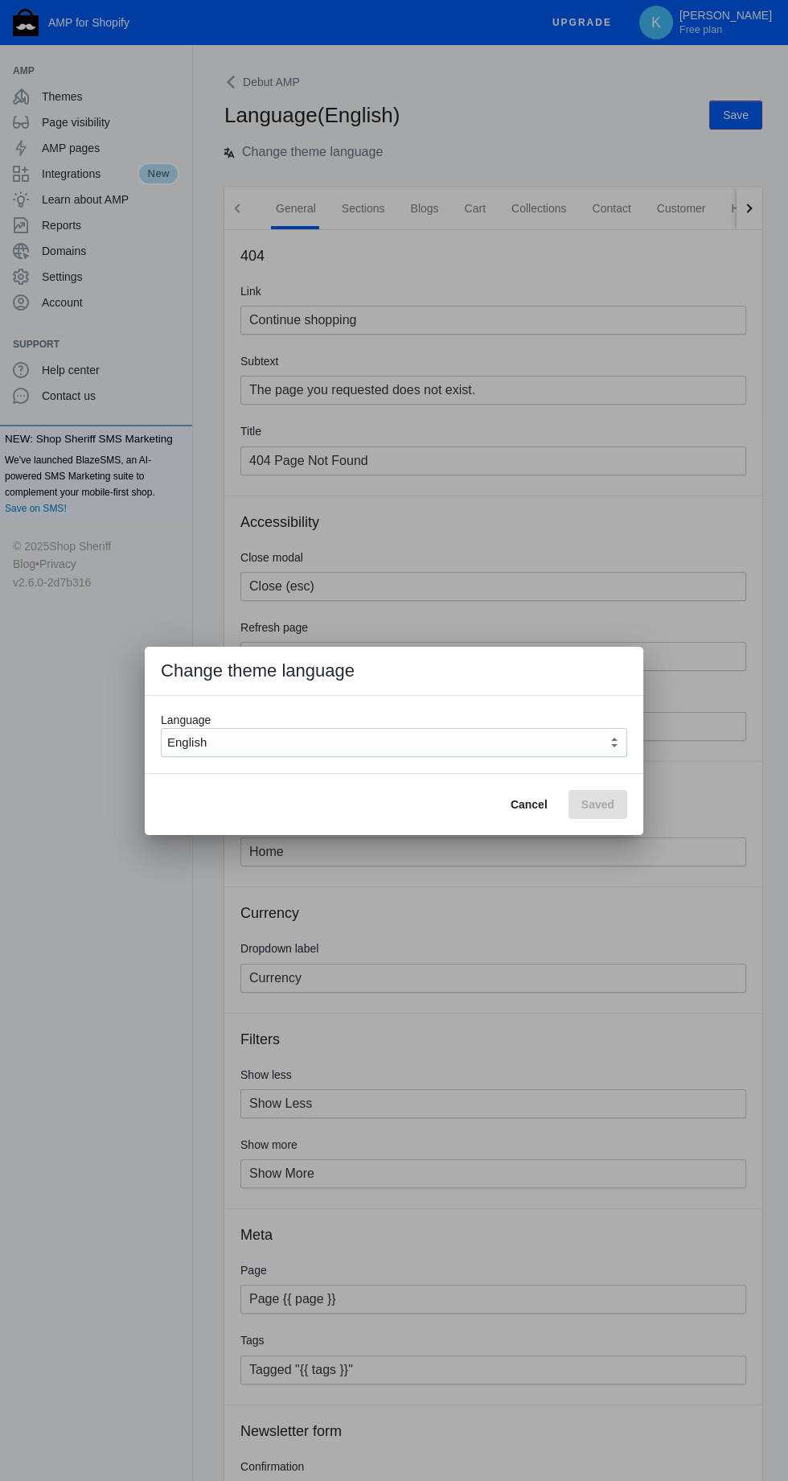
click at [511, 802] on button "Cancel" at bounding box center [529, 804] width 63 height 29
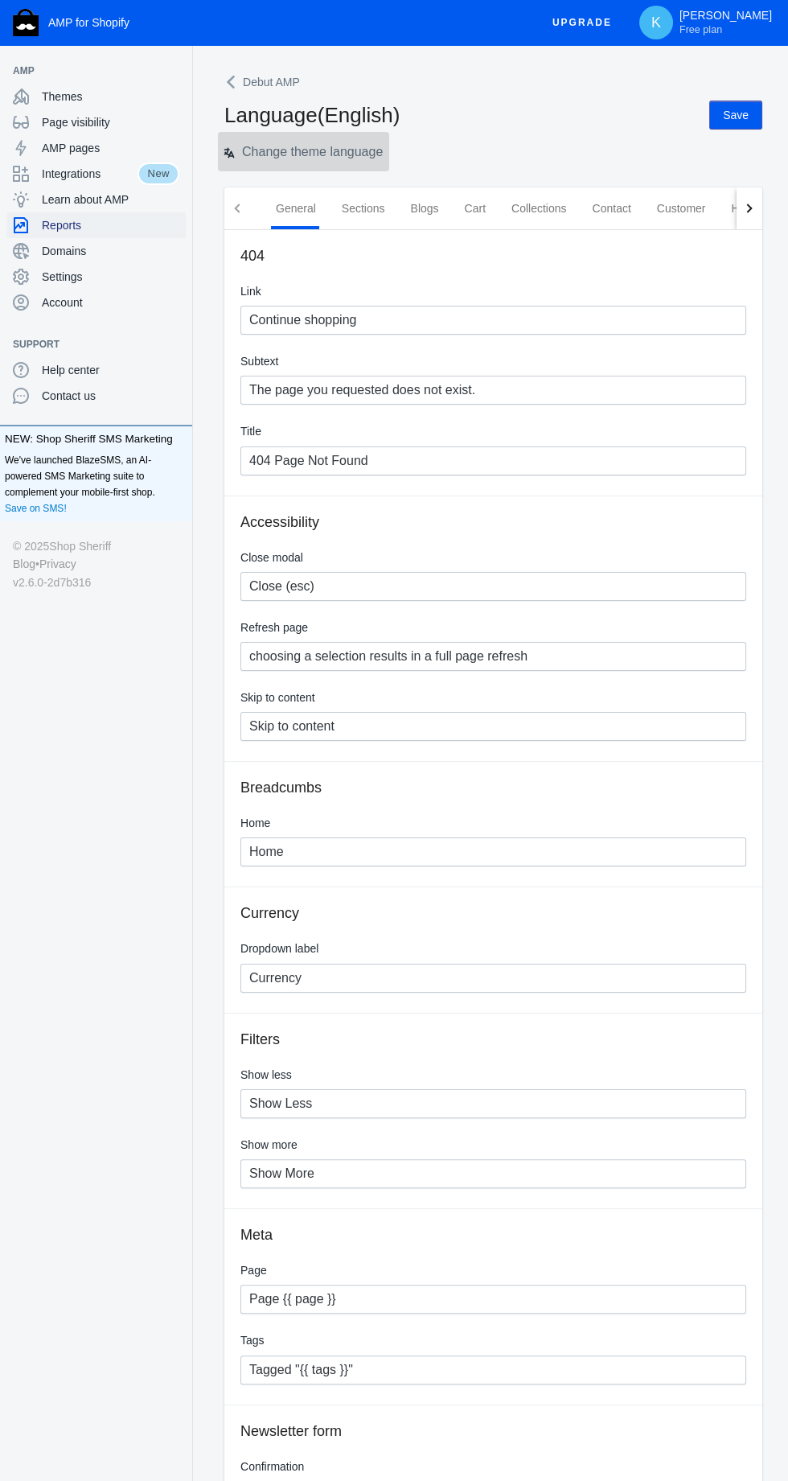
click at [113, 224] on span "Reports" at bounding box center [111, 225] width 138 height 16
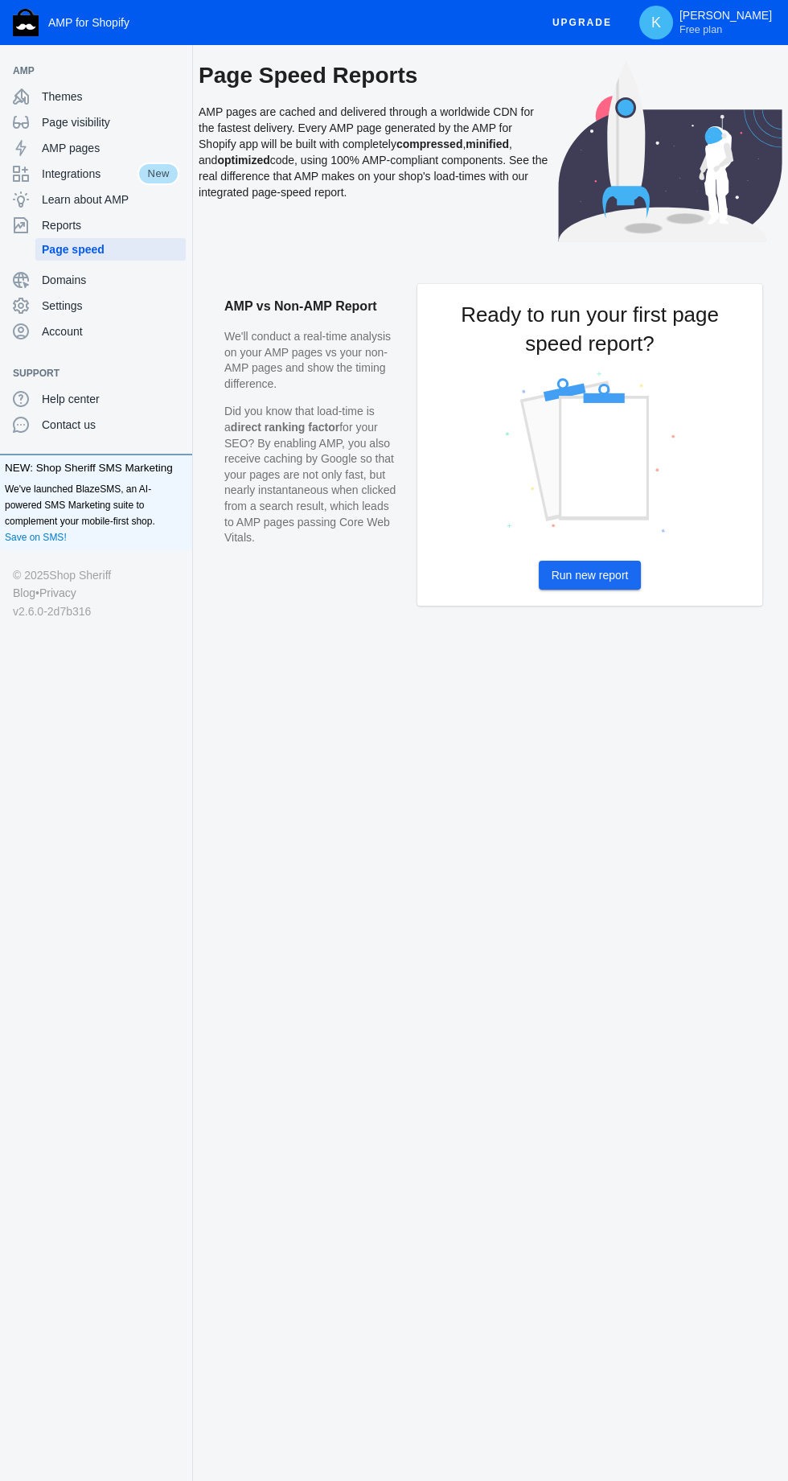
click at [594, 582] on button "Run new report" at bounding box center [590, 575] width 103 height 29
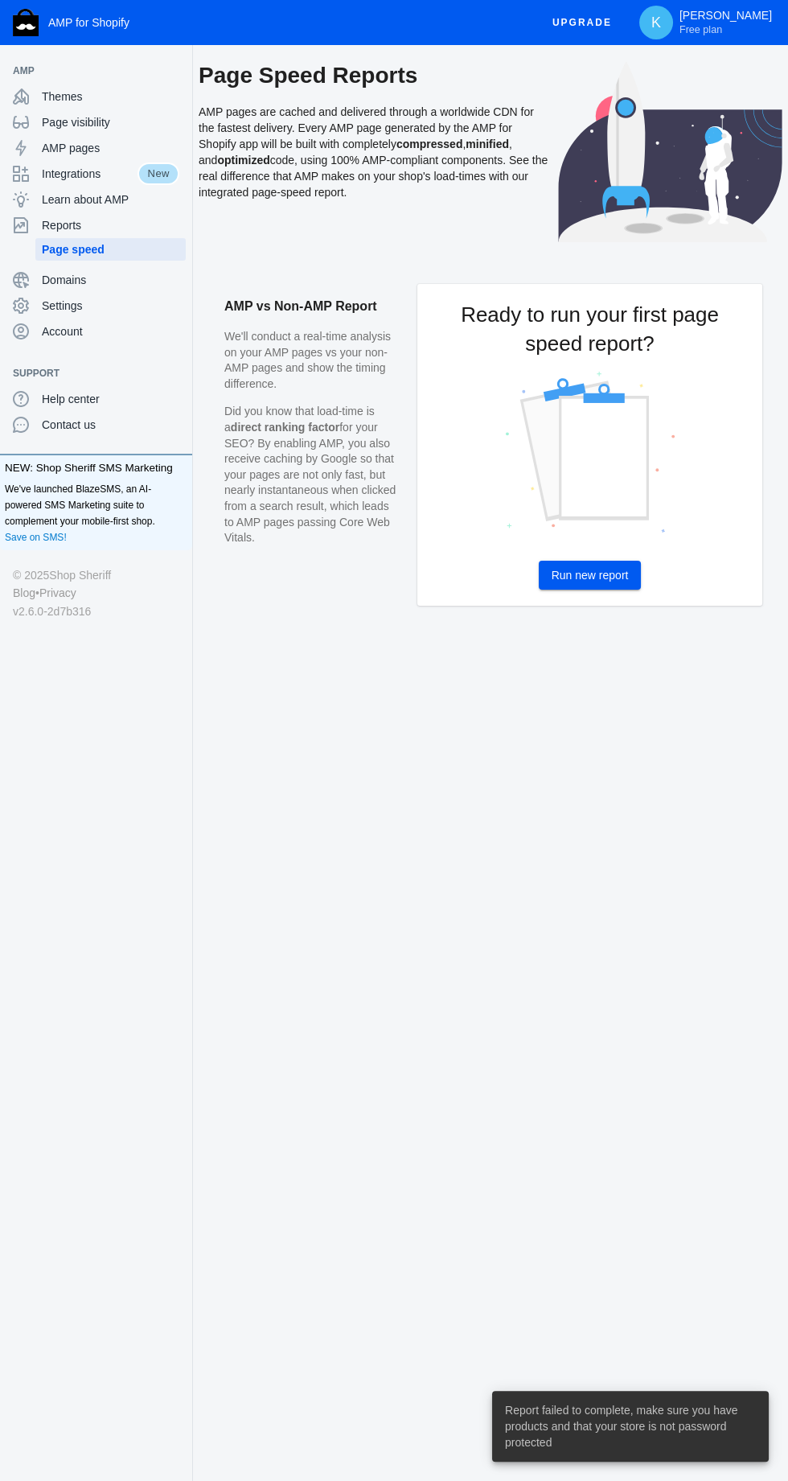
click at [616, 587] on button "Run new report" at bounding box center [590, 575] width 103 height 29
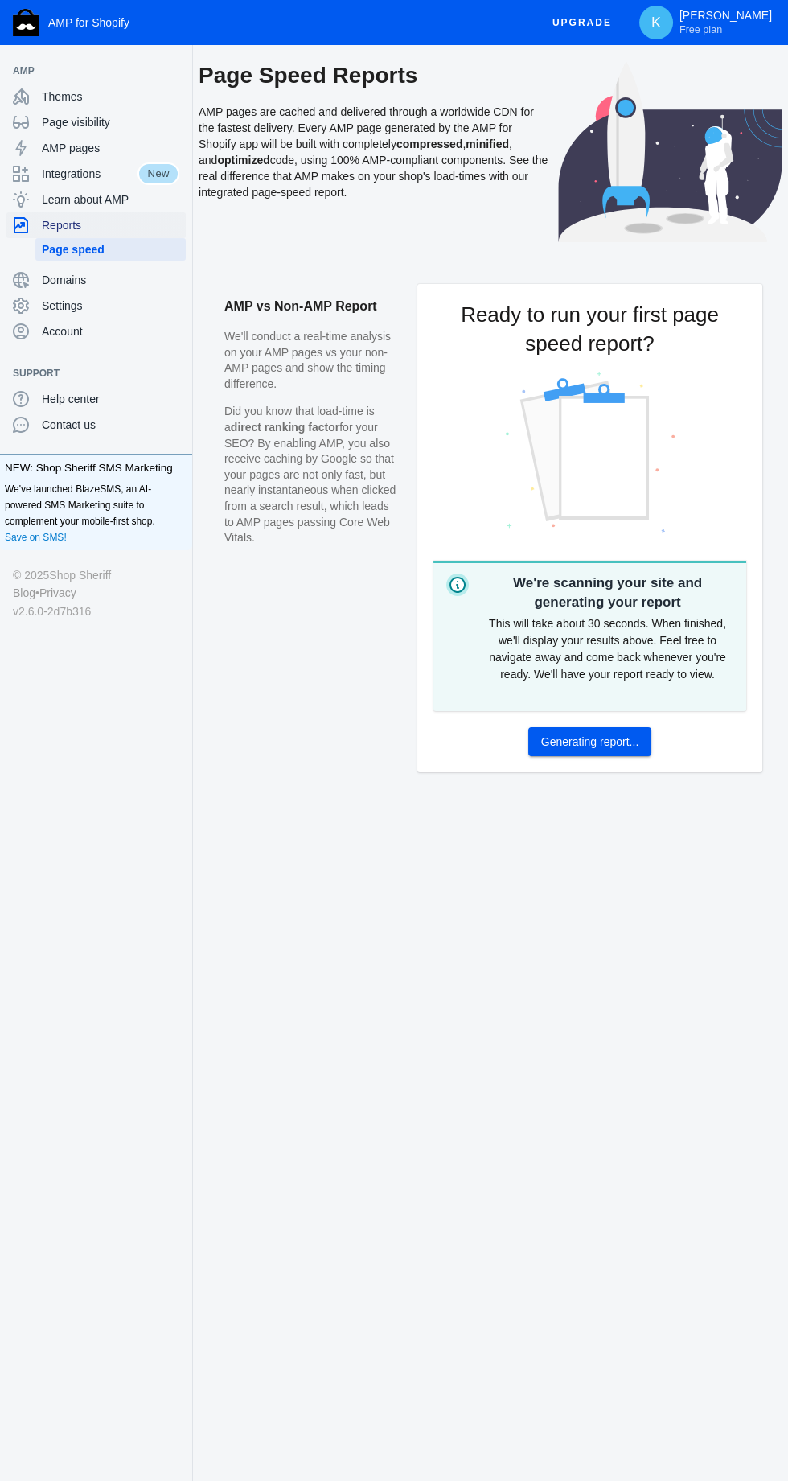
click at [94, 224] on span "Reports" at bounding box center [111, 225] width 138 height 16
click at [136, 199] on span "Learn about AMP" at bounding box center [111, 199] width 138 height 16
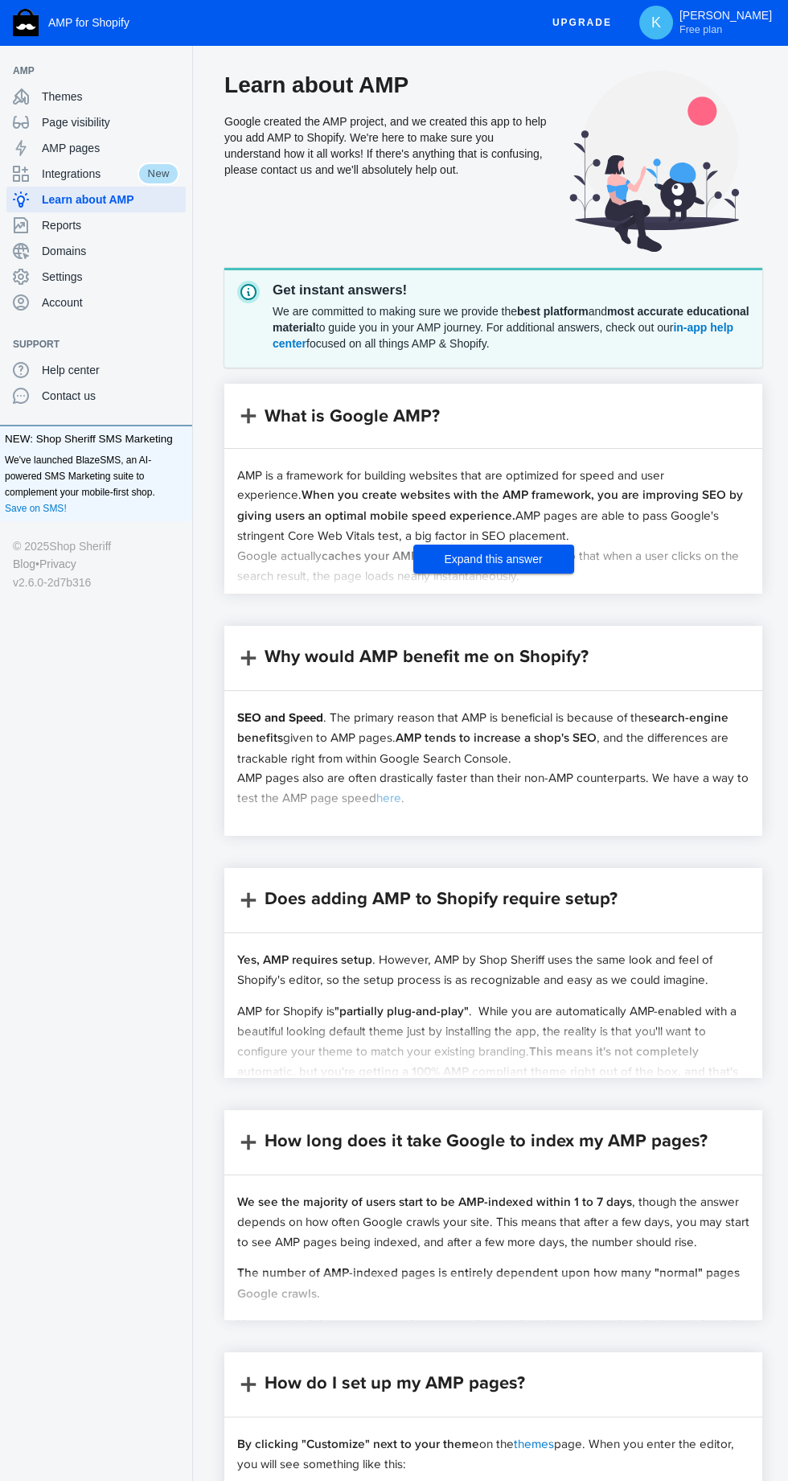
click at [486, 536] on div "AMP is a framework for building websites that are optimized for speed and user …" at bounding box center [493, 880] width 512 height 830
click at [105, 250] on span "Domains" at bounding box center [111, 251] width 138 height 16
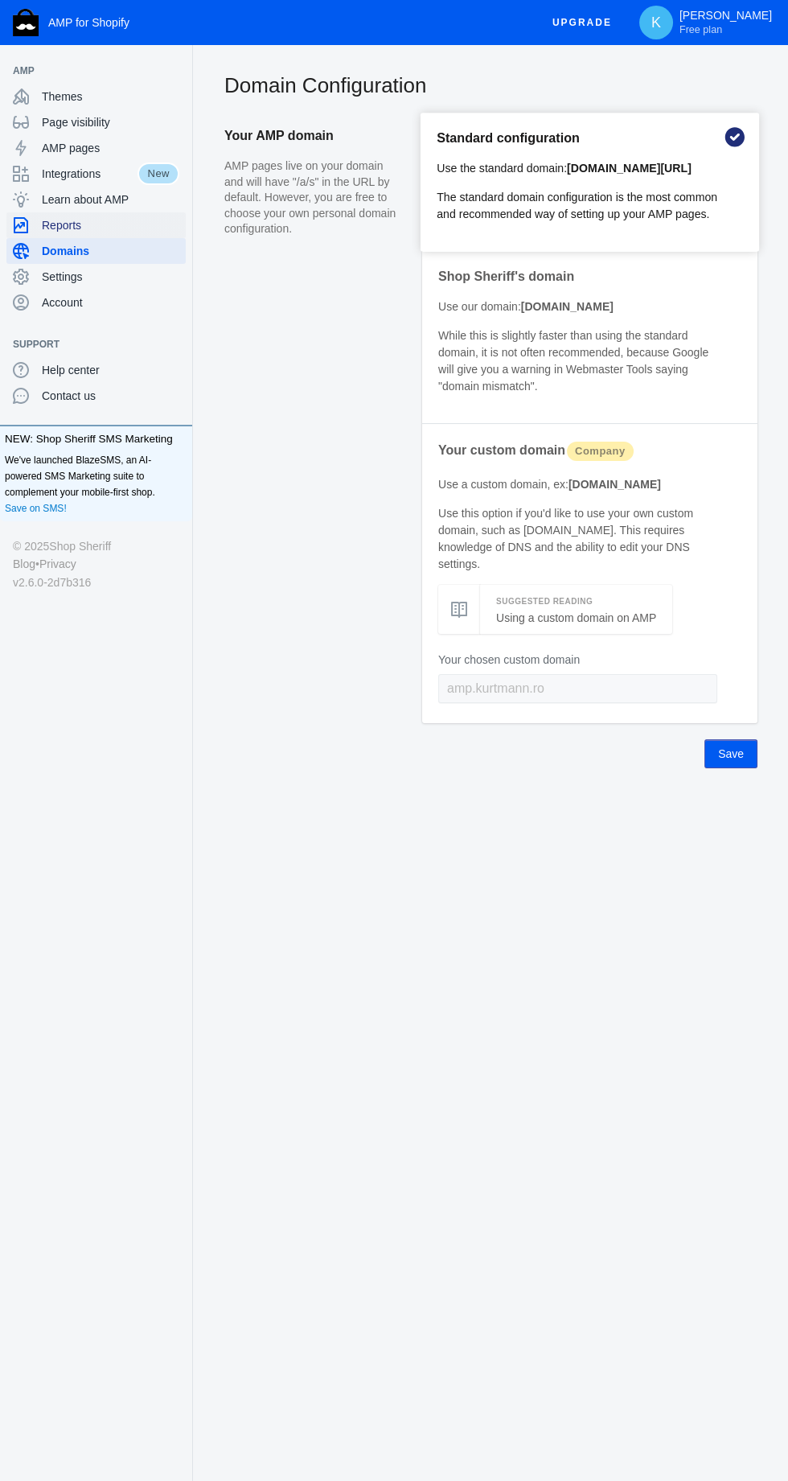
click at [110, 229] on span "Reports" at bounding box center [111, 225] width 138 height 16
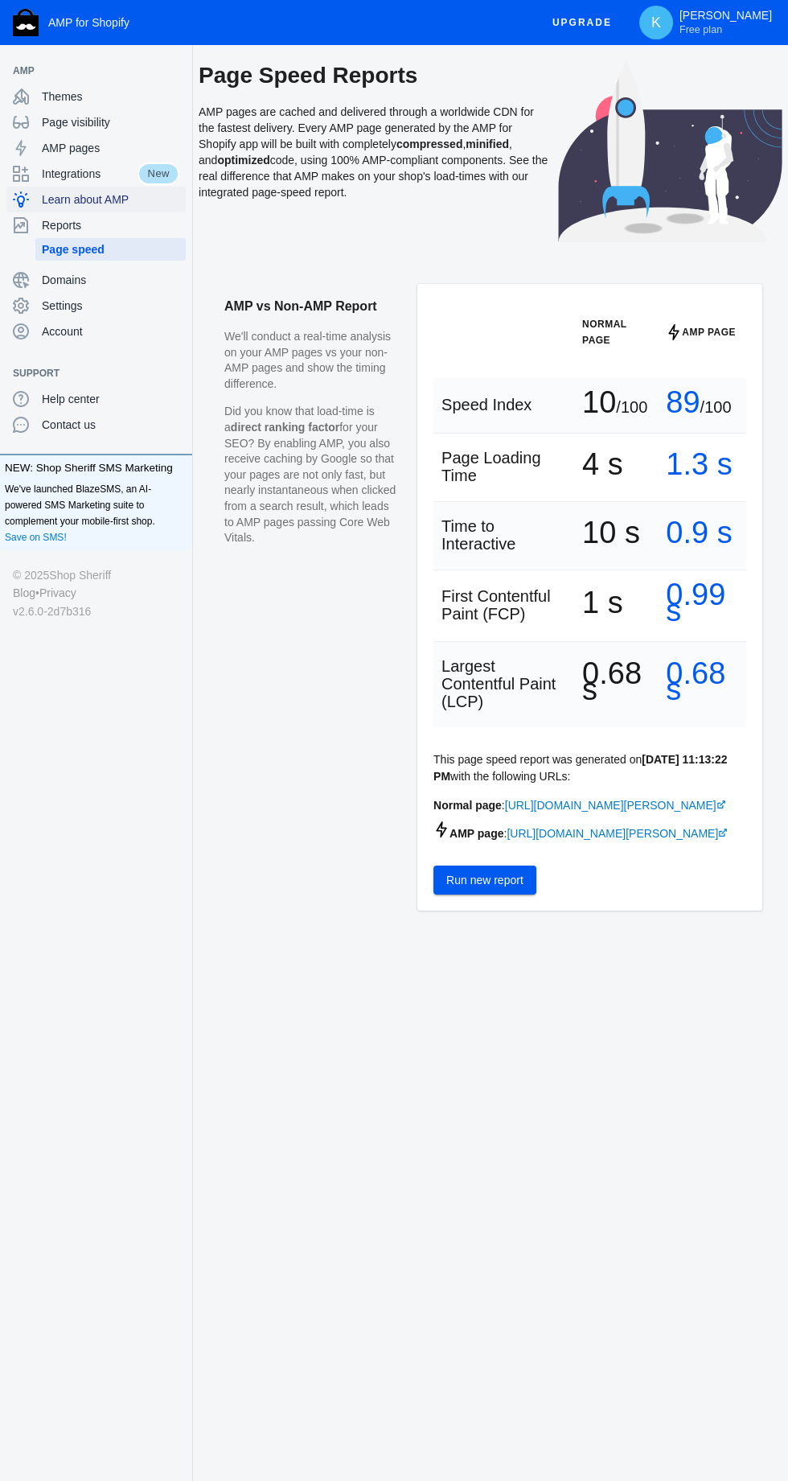
click at [136, 205] on span "Learn about AMP" at bounding box center [111, 199] width 138 height 16
